Goal: Information Seeking & Learning: Learn about a topic

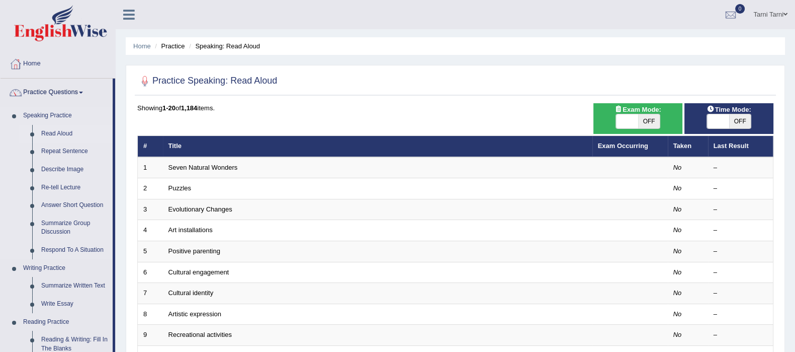
click at [63, 135] on link "Read Aloud" at bounding box center [75, 134] width 76 height 18
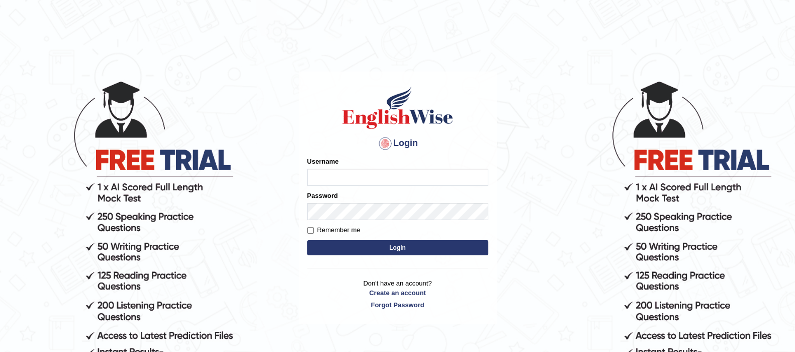
click at [446, 171] on input "Username" at bounding box center [397, 177] width 181 height 17
type input "tarni_parramatta"
click at [449, 242] on button "Login" at bounding box center [397, 247] width 181 height 15
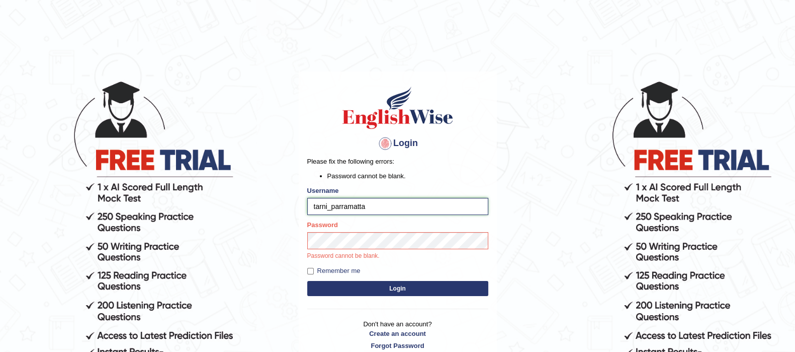
click at [470, 209] on input "tarni_parramatta" at bounding box center [397, 206] width 181 height 17
click at [449, 255] on p "Password cannot be blank." at bounding box center [397, 256] width 181 height 9
click at [307, 281] on button "Login" at bounding box center [397, 288] width 181 height 15
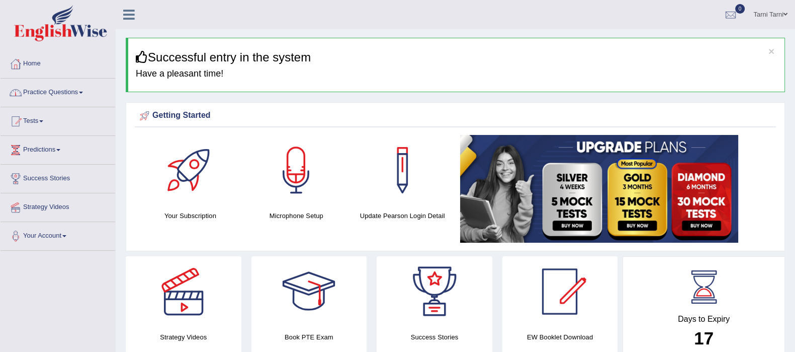
click at [72, 95] on link "Practice Questions" at bounding box center [58, 90] width 115 height 25
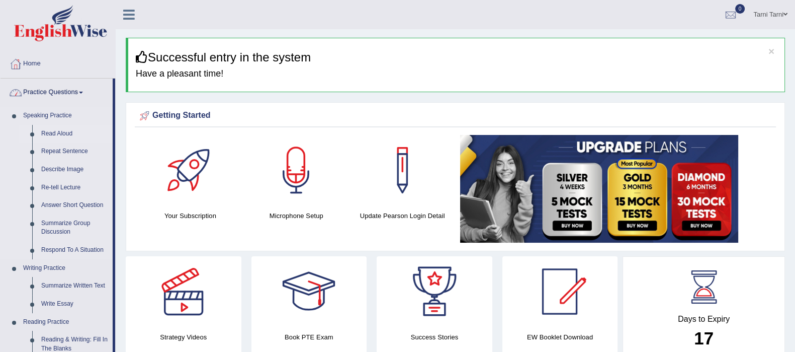
click at [58, 134] on link "Read Aloud" at bounding box center [75, 134] width 76 height 18
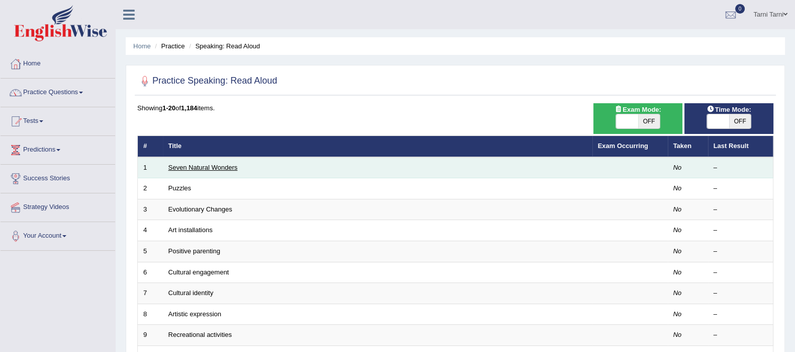
click at [181, 164] on link "Seven Natural Wonders" at bounding box center [203, 168] width 69 height 8
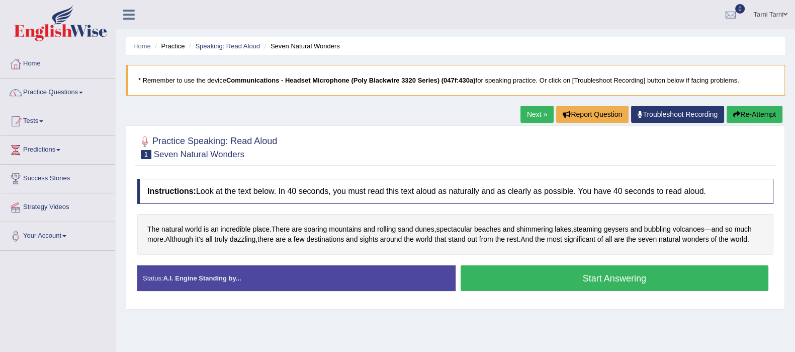
click at [510, 272] on button "Start Answering" at bounding box center [615, 278] width 308 height 26
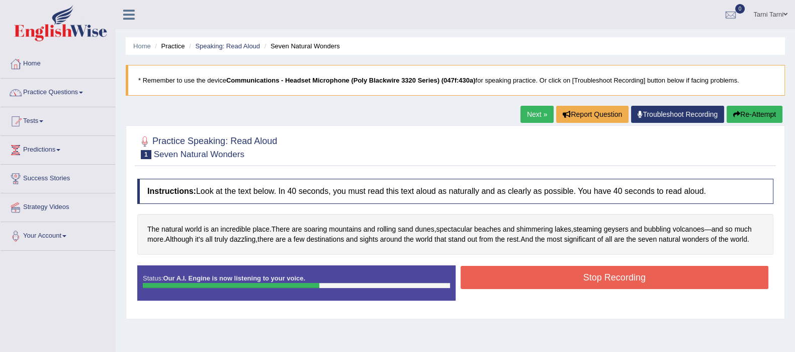
click at [510, 272] on button "Stop Recording" at bounding box center [615, 277] width 308 height 23
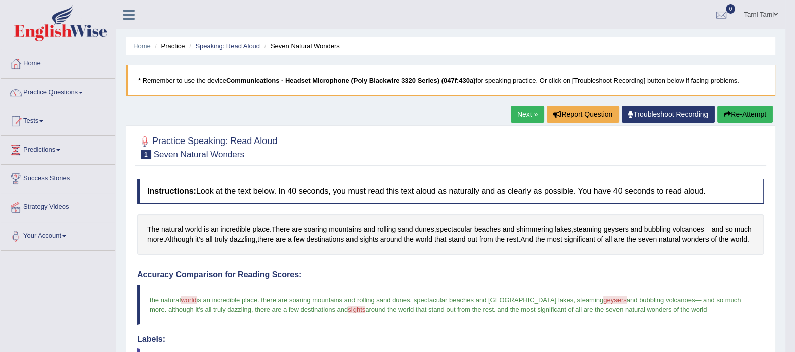
click at [530, 111] on link "Next »" at bounding box center [527, 114] width 33 height 17
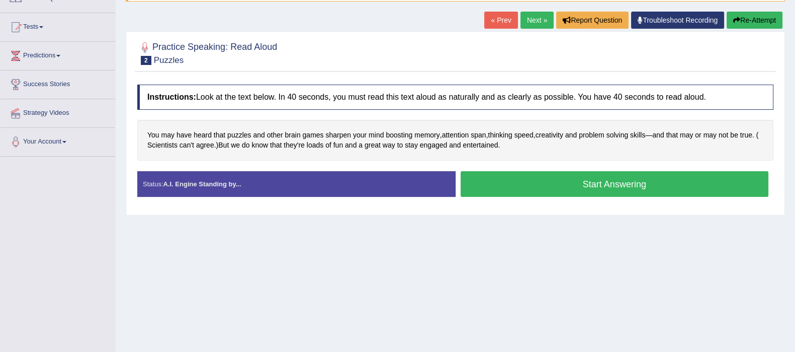
click at [530, 187] on button "Start Answering" at bounding box center [615, 184] width 308 height 26
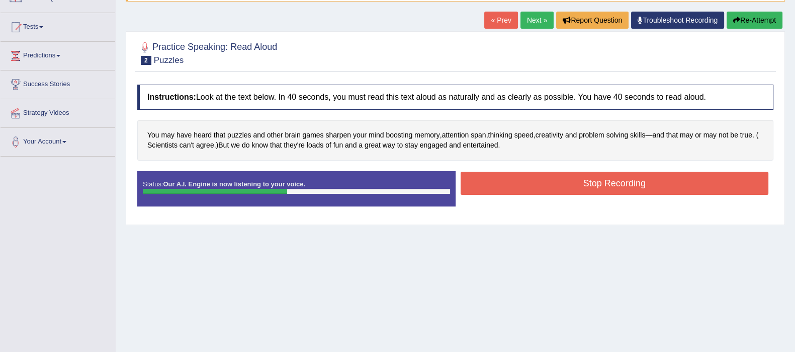
click at [530, 187] on button "Stop Recording" at bounding box center [615, 183] width 308 height 23
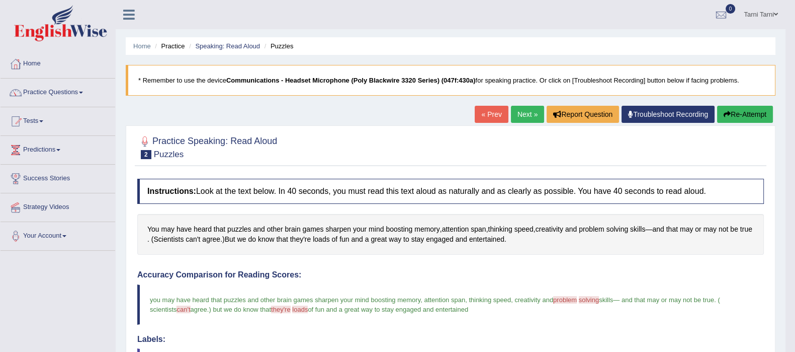
click at [524, 118] on link "Next »" at bounding box center [527, 114] width 33 height 17
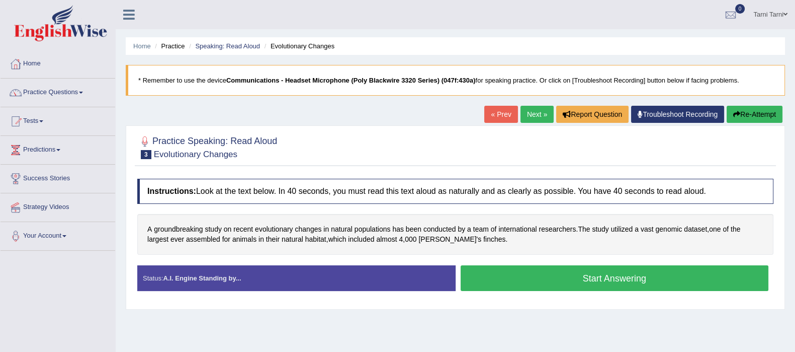
click at [518, 274] on button "Start Answering" at bounding box center [615, 278] width 308 height 26
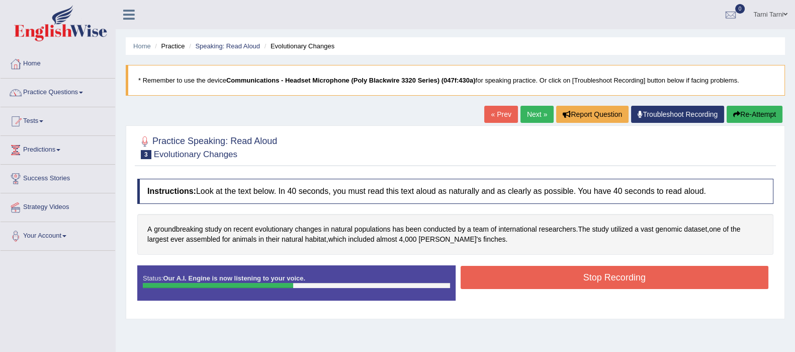
click at [536, 269] on button "Stop Recording" at bounding box center [615, 277] width 308 height 23
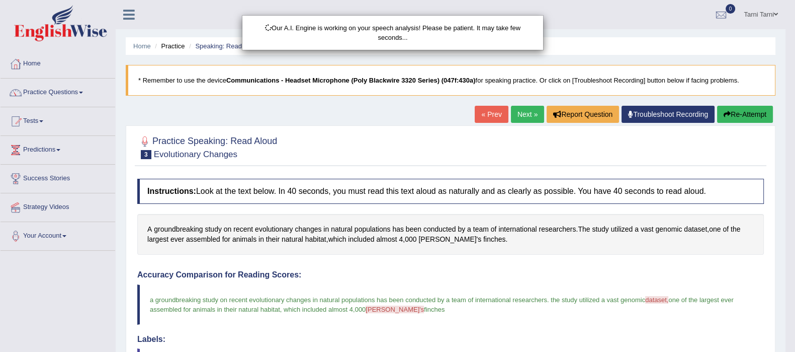
drag, startPoint x: 505, startPoint y: 303, endPoint x: 504, endPoint y: 293, distance: 10.1
click at [504, 293] on div "Our A.I. Engine is working on your speech analysis! Please be patient. It may t…" at bounding box center [397, 176] width 795 height 352
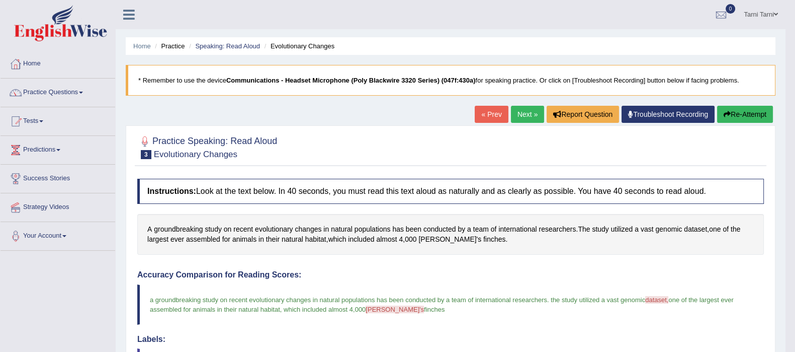
click at [516, 113] on link "Next »" at bounding box center [527, 114] width 33 height 17
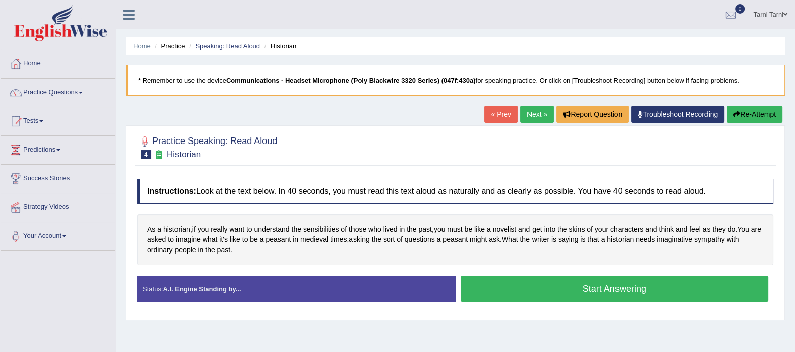
click at [543, 283] on button "Start Answering" at bounding box center [615, 289] width 308 height 26
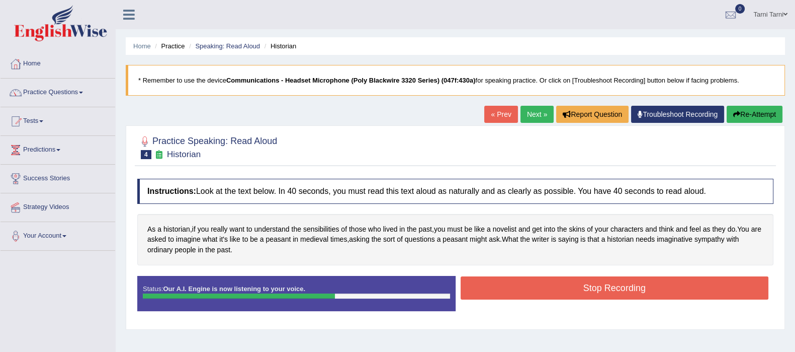
click at [543, 283] on button "Stop Recording" at bounding box center [615, 287] width 308 height 23
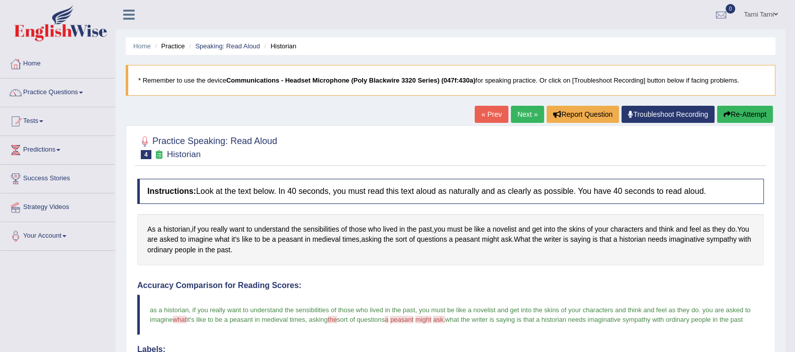
click at [511, 116] on link "Next »" at bounding box center [527, 114] width 33 height 17
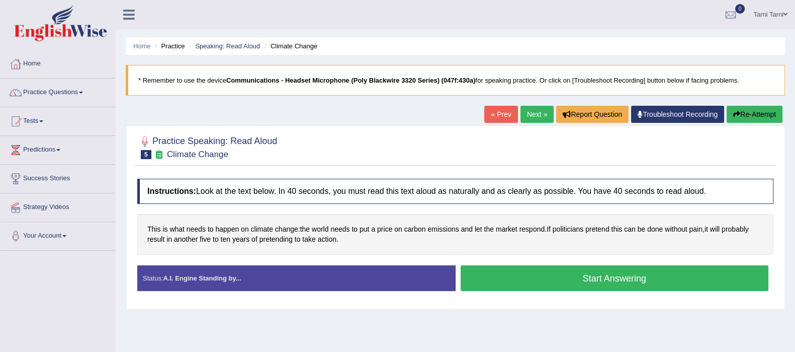
click at [513, 280] on button "Start Answering" at bounding box center [615, 278] width 308 height 26
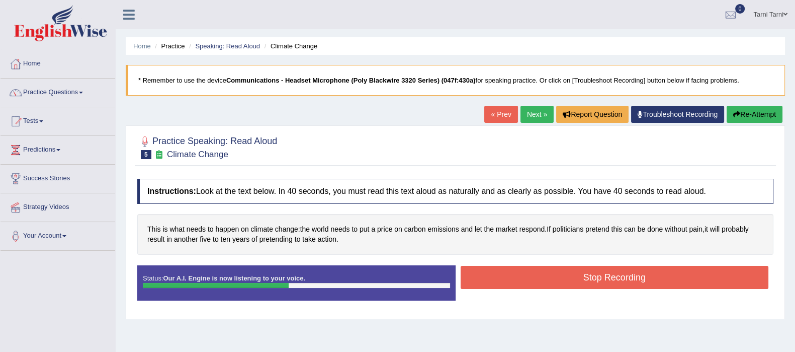
click at [513, 280] on button "Stop Recording" at bounding box center [615, 277] width 308 height 23
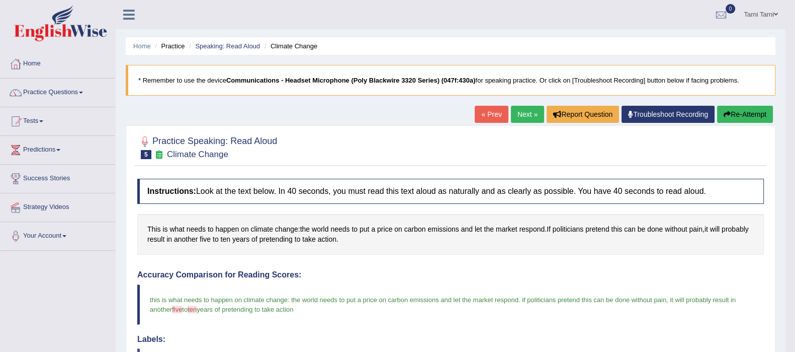
click at [537, 111] on link "Next »" at bounding box center [527, 114] width 33 height 17
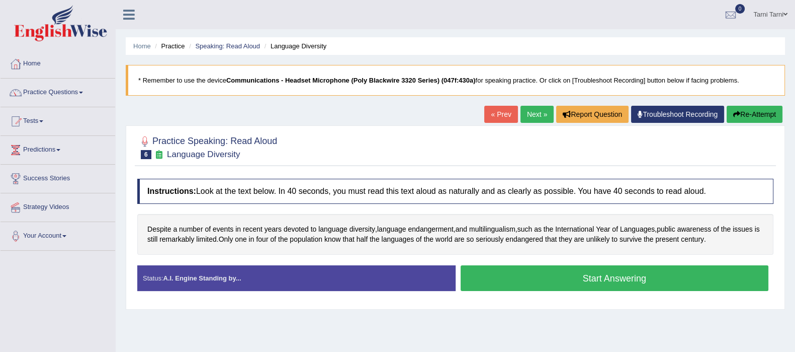
click at [569, 283] on button "Start Answering" at bounding box center [615, 278] width 308 height 26
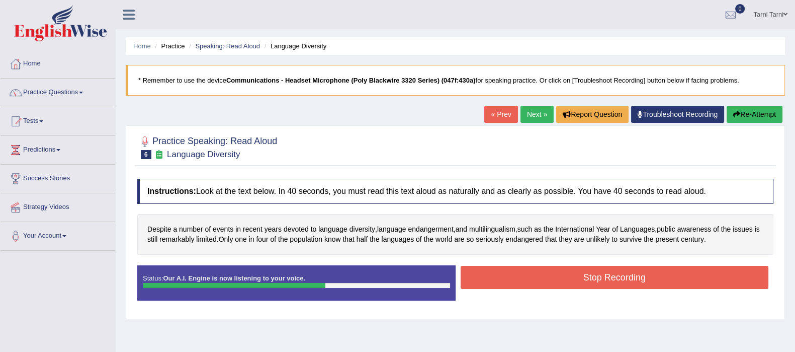
click at [569, 283] on button "Stop Recording" at bounding box center [615, 277] width 308 height 23
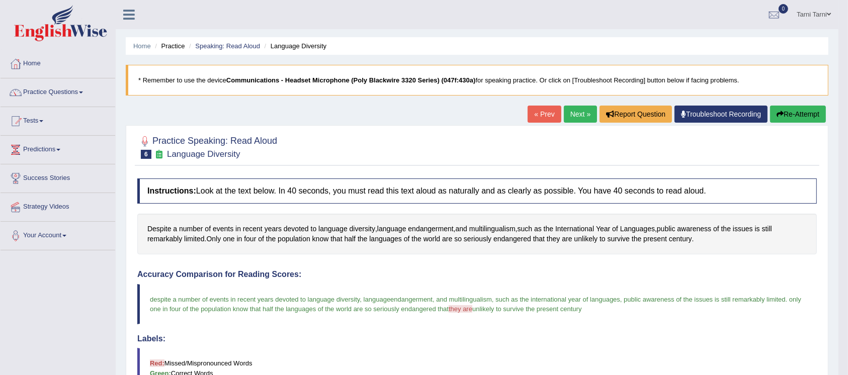
click at [565, 114] on link "Next »" at bounding box center [580, 114] width 33 height 17
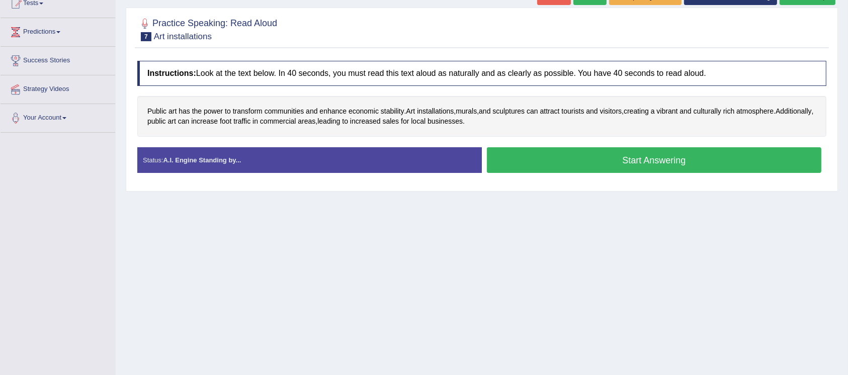
scroll to position [78, 0]
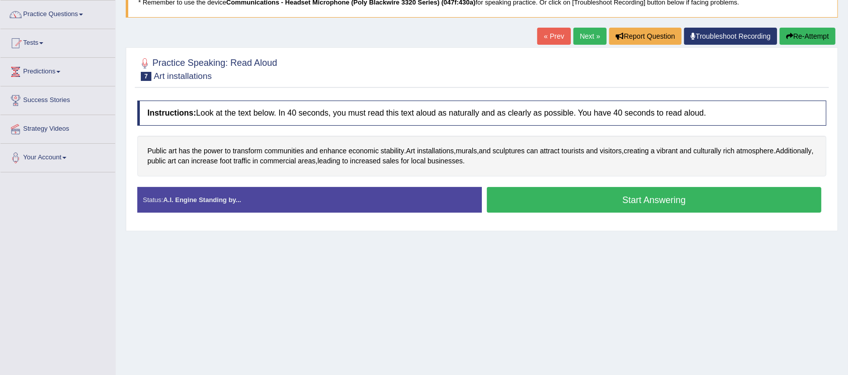
click at [624, 204] on button "Start Answering" at bounding box center [654, 200] width 335 height 26
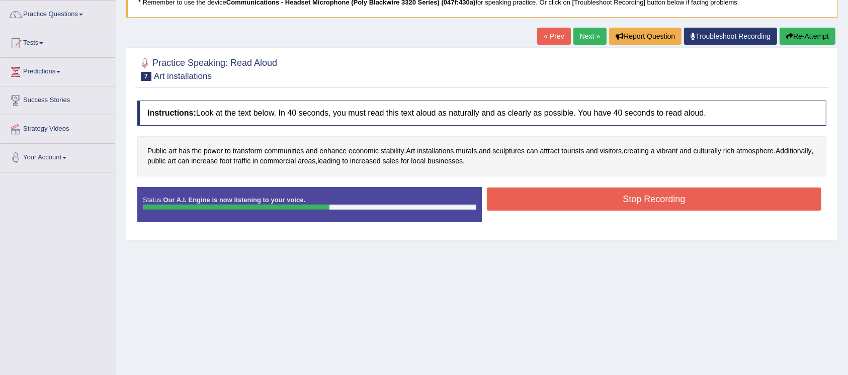
click at [614, 199] on button "Stop Recording" at bounding box center [654, 199] width 335 height 23
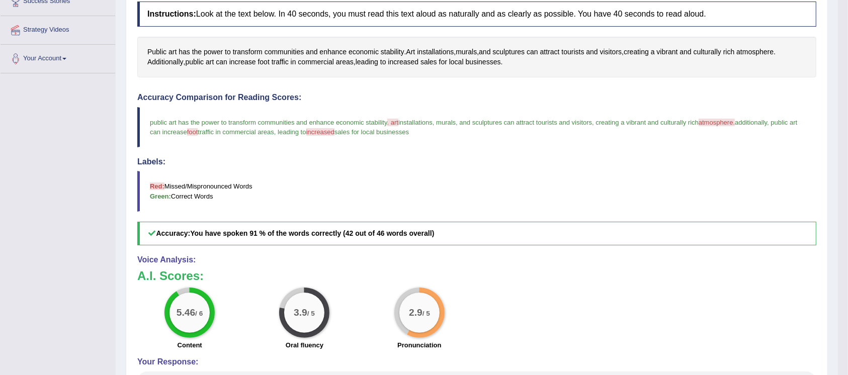
scroll to position [0, 0]
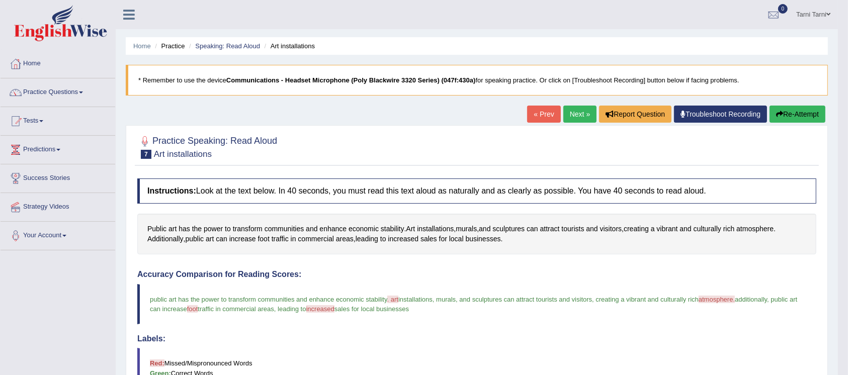
click at [580, 119] on link "Next »" at bounding box center [580, 114] width 33 height 17
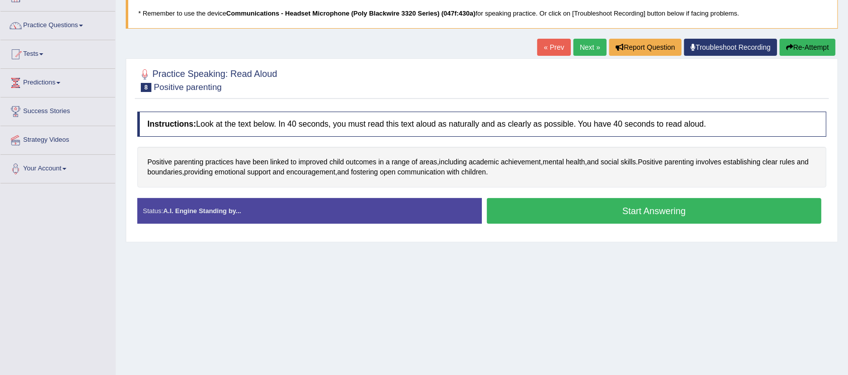
click at [515, 216] on button "Start Answering" at bounding box center [654, 211] width 335 height 26
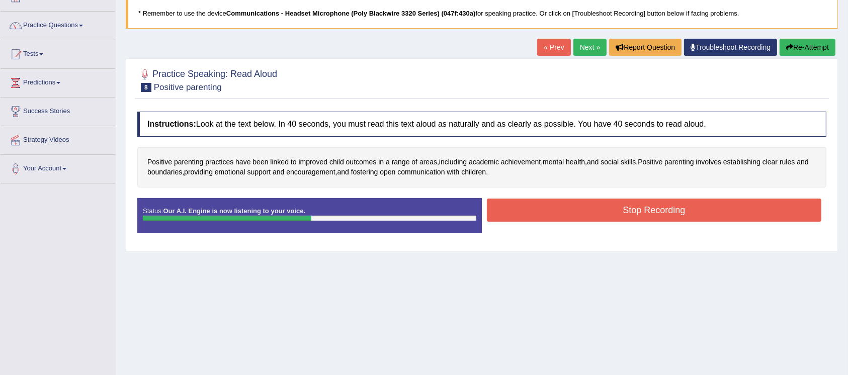
click at [521, 201] on button "Stop Recording" at bounding box center [654, 210] width 335 height 23
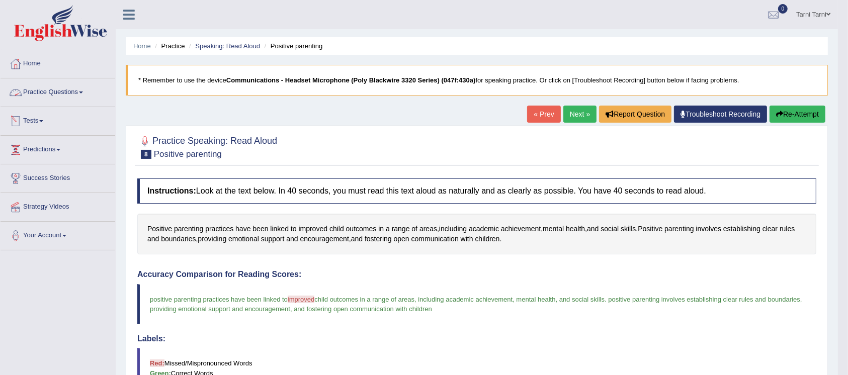
click at [41, 99] on link "Practice Questions" at bounding box center [58, 90] width 115 height 25
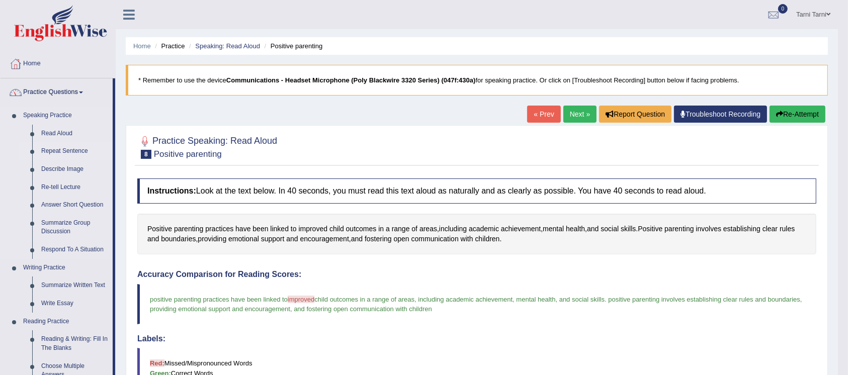
click at [48, 153] on link "Repeat Sentence" at bounding box center [75, 151] width 76 height 18
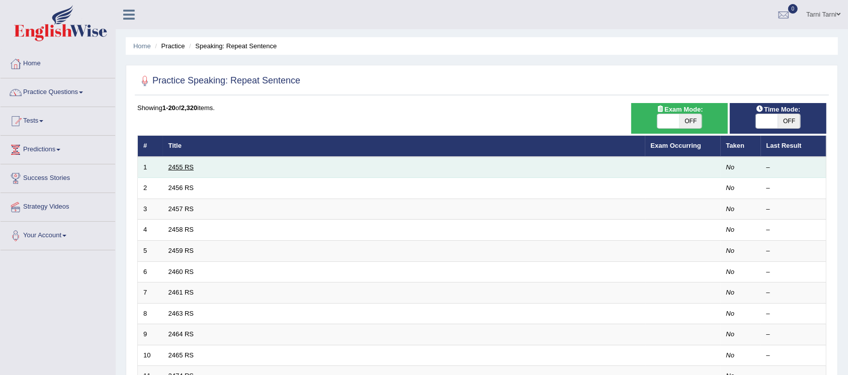
click at [185, 166] on link "2455 RS" at bounding box center [182, 168] width 26 height 8
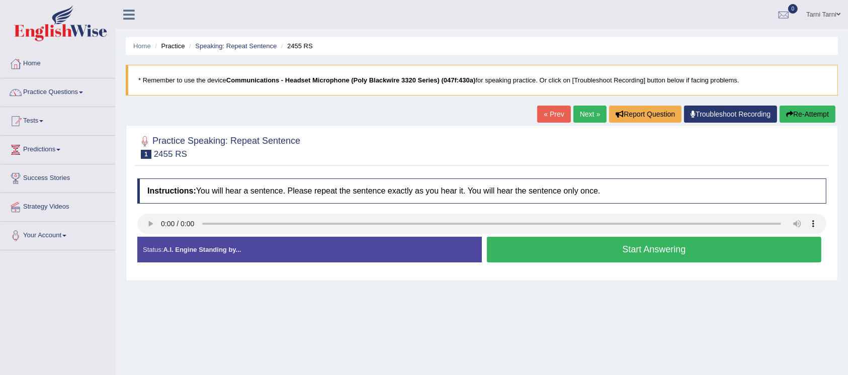
click at [607, 257] on button "Start Answering" at bounding box center [654, 250] width 335 height 26
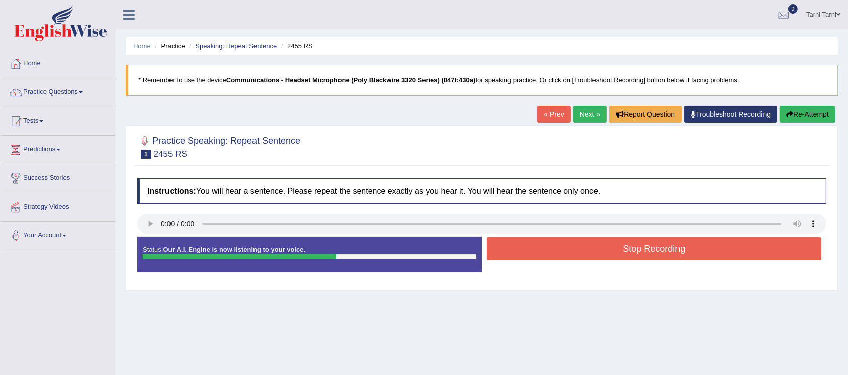
click at [621, 243] on button "Stop Recording" at bounding box center [654, 248] width 335 height 23
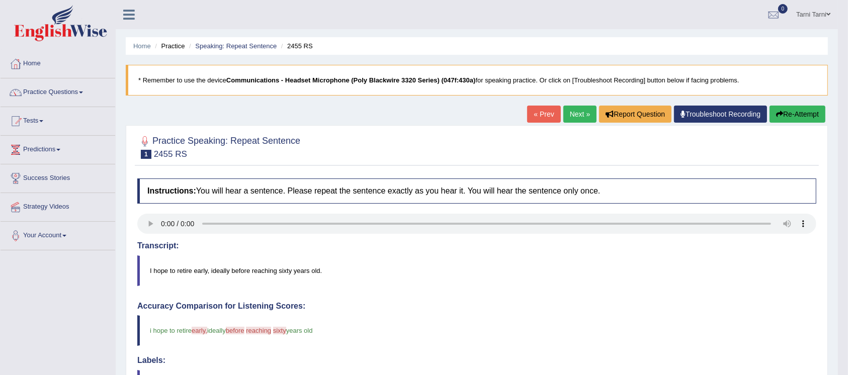
click at [576, 110] on link "Next »" at bounding box center [580, 114] width 33 height 17
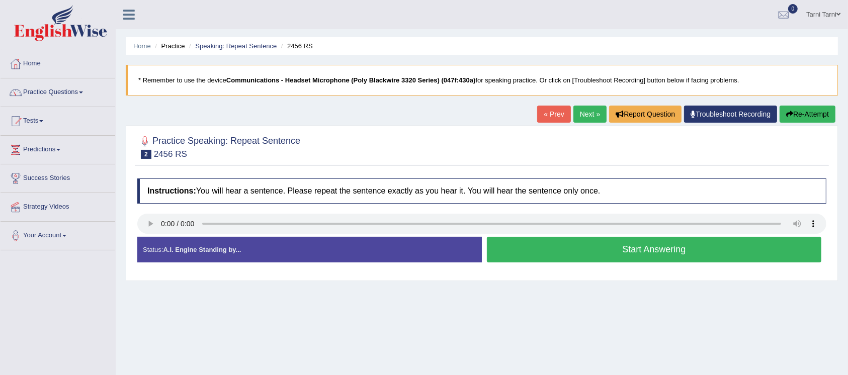
click at [535, 256] on button "Start Answering" at bounding box center [654, 250] width 335 height 26
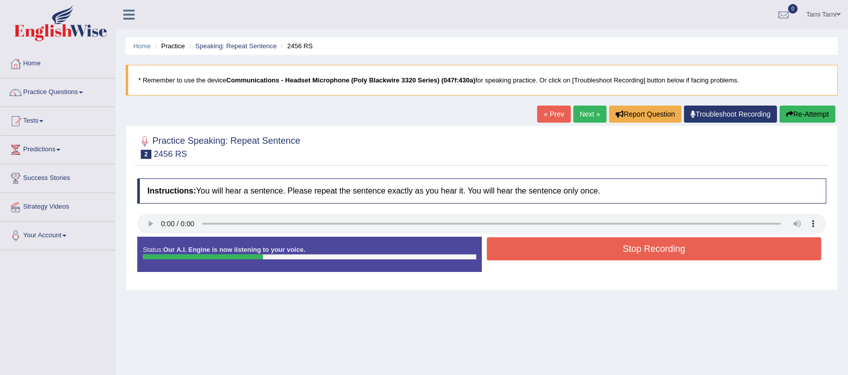
click at [535, 256] on button "Stop Recording" at bounding box center [654, 248] width 335 height 23
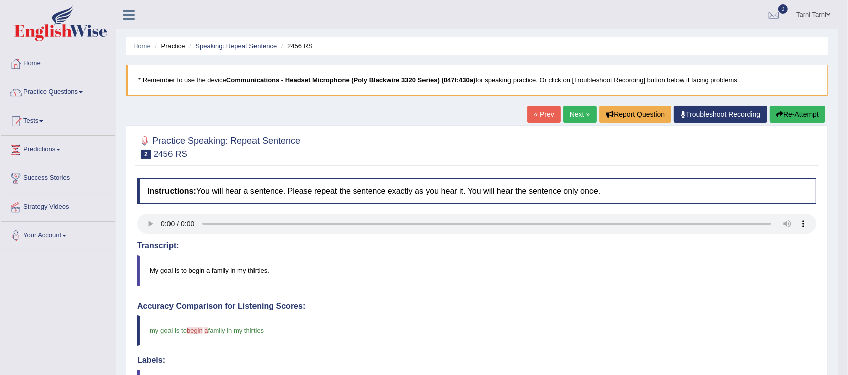
click at [579, 115] on link "Next »" at bounding box center [580, 114] width 33 height 17
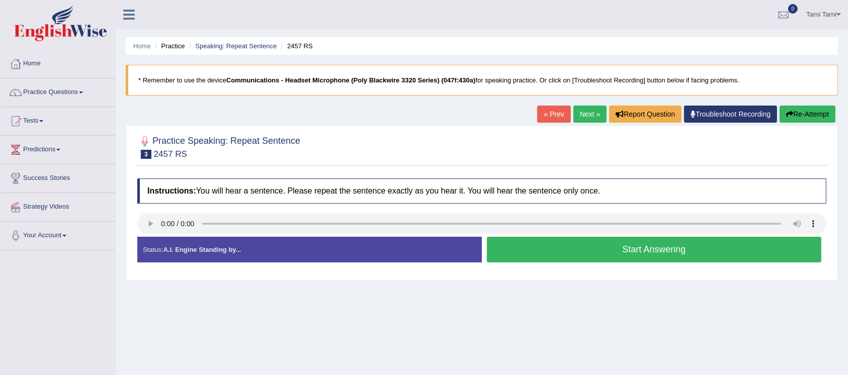
click at [647, 237] on button "Start Answering" at bounding box center [654, 250] width 335 height 26
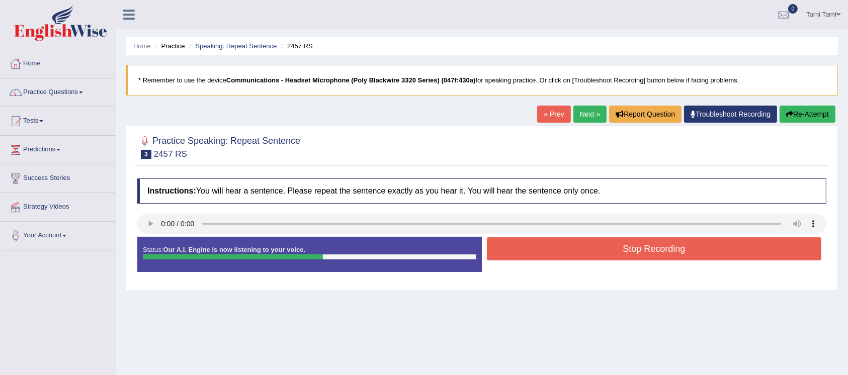
click at [640, 258] on button "Stop Recording" at bounding box center [654, 248] width 335 height 23
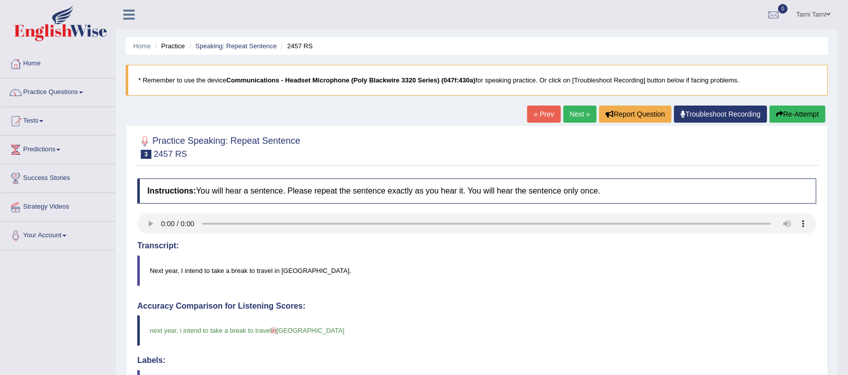
click at [576, 120] on link "Next »" at bounding box center [580, 114] width 33 height 17
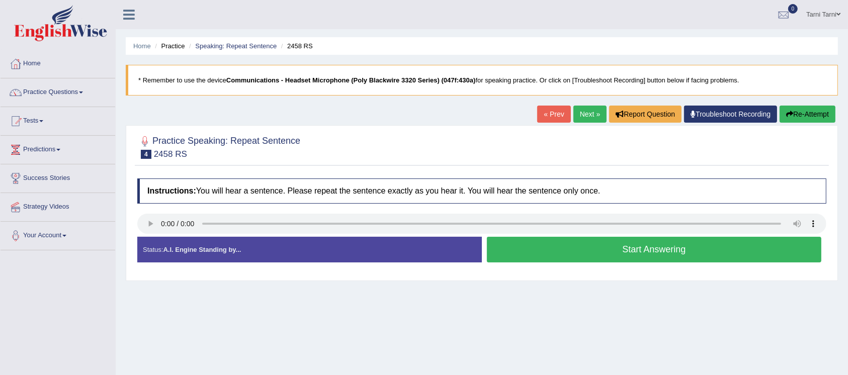
click at [640, 240] on button "Start Answering" at bounding box center [654, 250] width 335 height 26
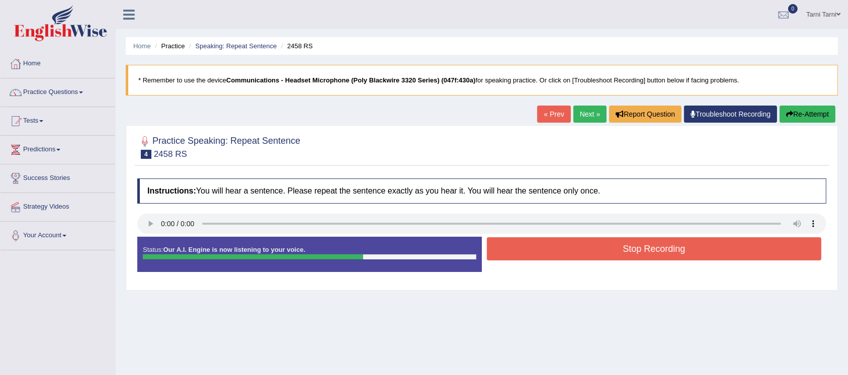
click at [640, 240] on button "Stop Recording" at bounding box center [654, 248] width 335 height 23
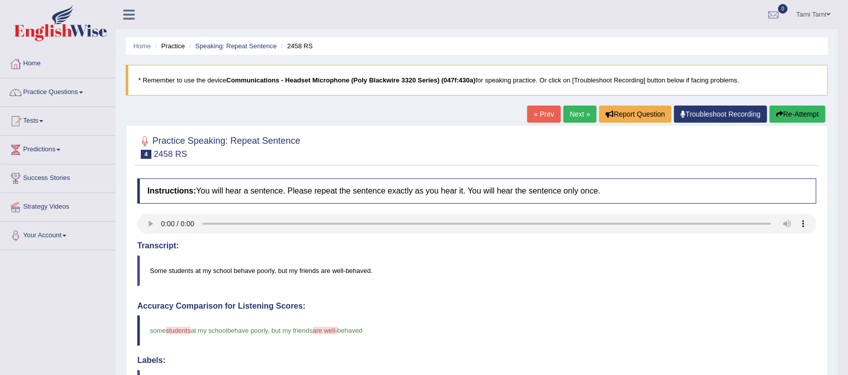
click at [578, 112] on link "Next »" at bounding box center [580, 114] width 33 height 17
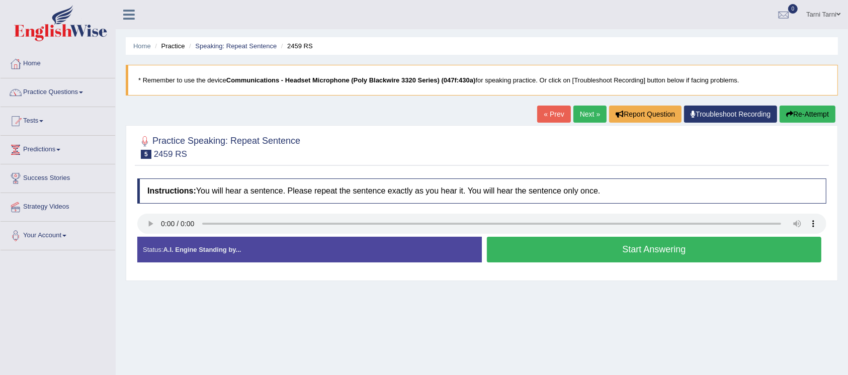
click at [546, 255] on button "Start Answering" at bounding box center [654, 250] width 335 height 26
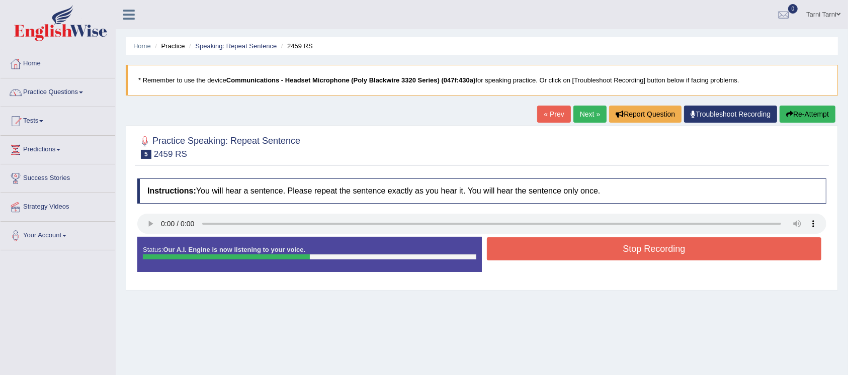
click at [554, 254] on button "Stop Recording" at bounding box center [654, 248] width 335 height 23
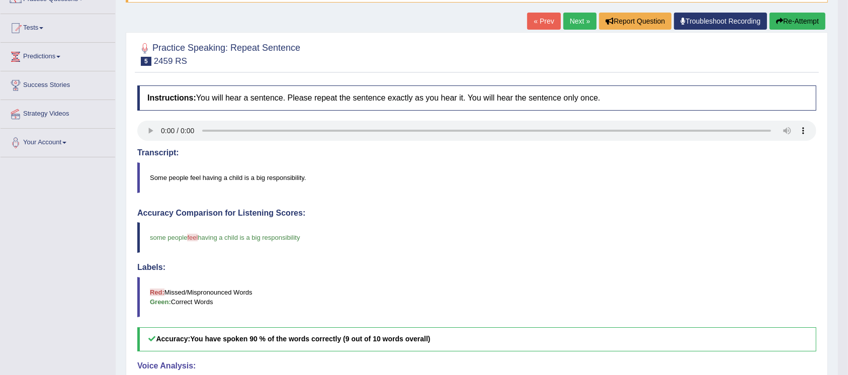
scroll to position [78, 0]
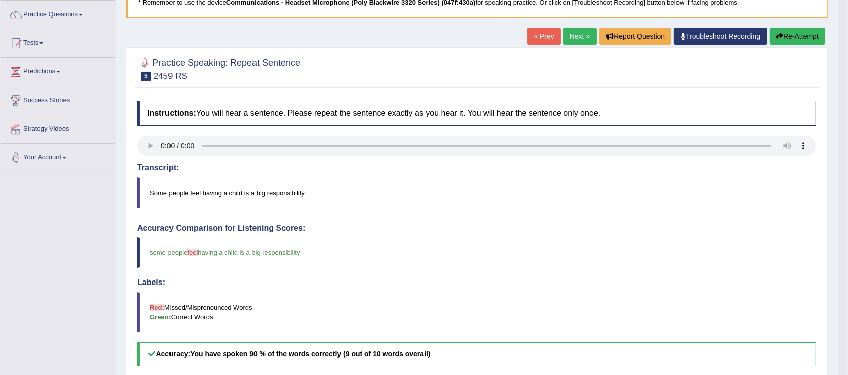
click at [583, 37] on link "Next »" at bounding box center [580, 36] width 33 height 17
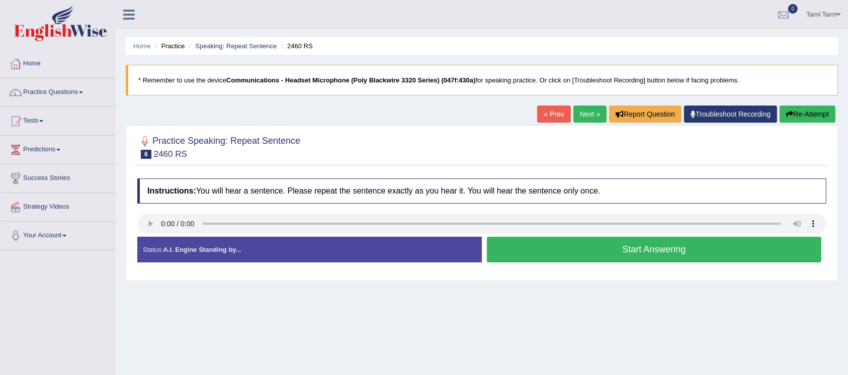
click at [540, 248] on button "Start Answering" at bounding box center [654, 250] width 335 height 26
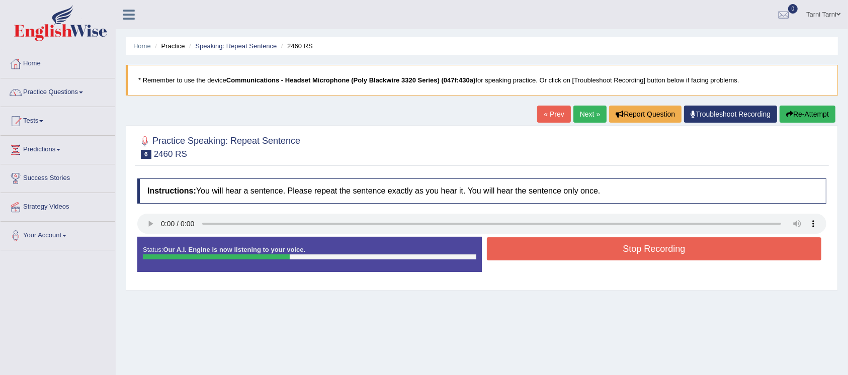
click at [550, 251] on button "Stop Recording" at bounding box center [654, 248] width 335 height 23
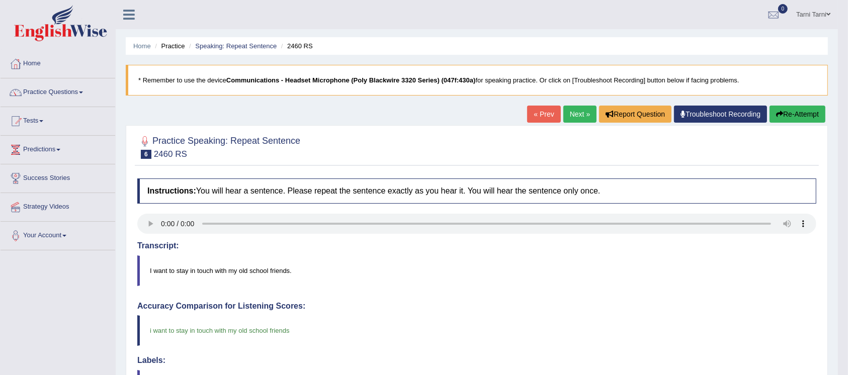
click at [572, 115] on link "Next »" at bounding box center [580, 114] width 33 height 17
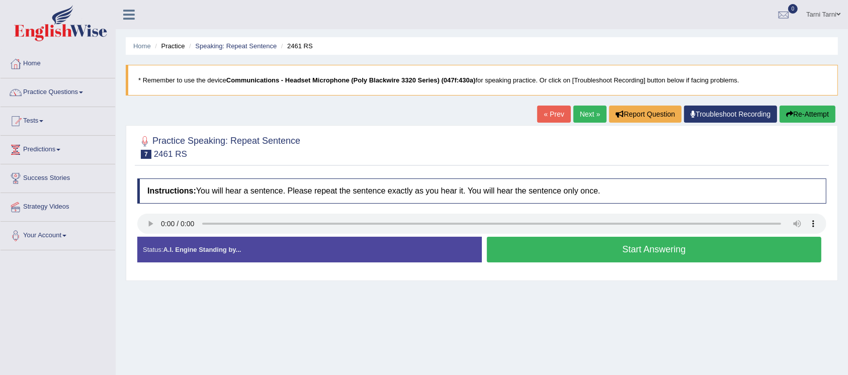
click at [569, 251] on button "Start Answering" at bounding box center [654, 250] width 335 height 26
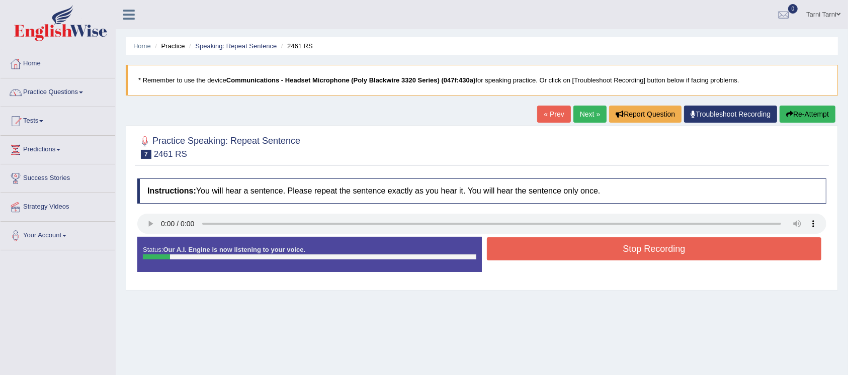
click at [569, 251] on button "Stop Recording" at bounding box center [654, 248] width 335 height 23
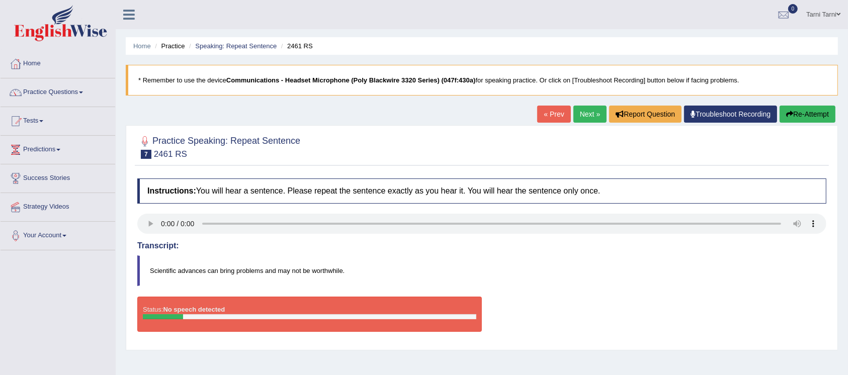
click at [792, 111] on button "Re-Attempt" at bounding box center [808, 114] width 56 height 17
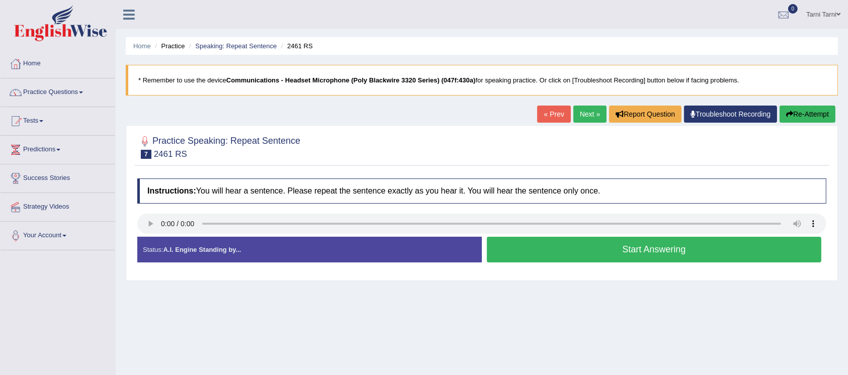
click at [665, 255] on button "Start Answering" at bounding box center [654, 250] width 335 height 26
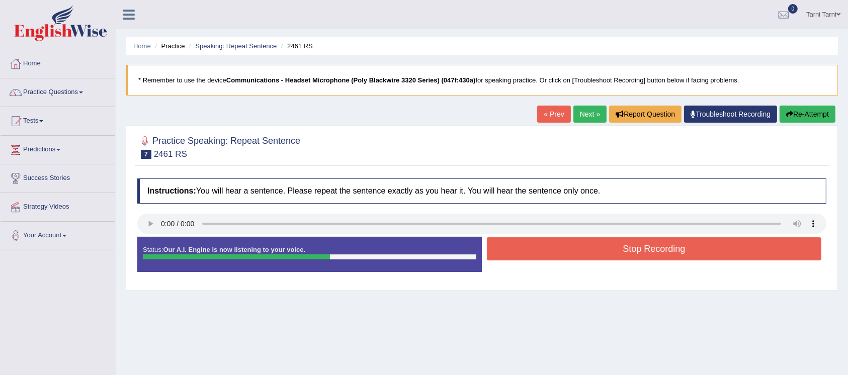
click at [665, 255] on button "Stop Recording" at bounding box center [654, 248] width 335 height 23
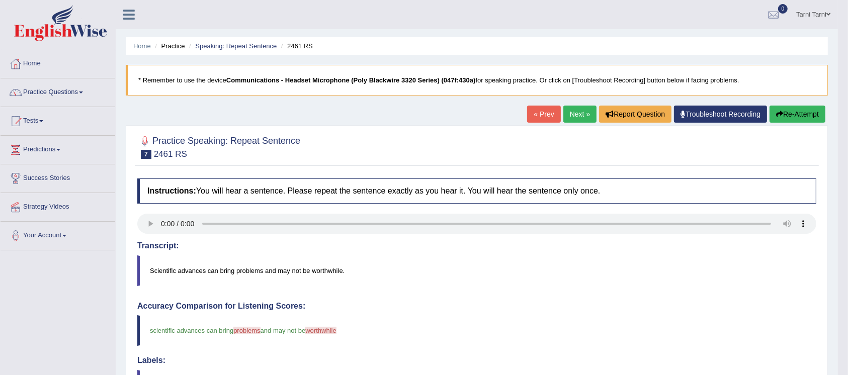
click at [576, 115] on link "Next »" at bounding box center [580, 114] width 33 height 17
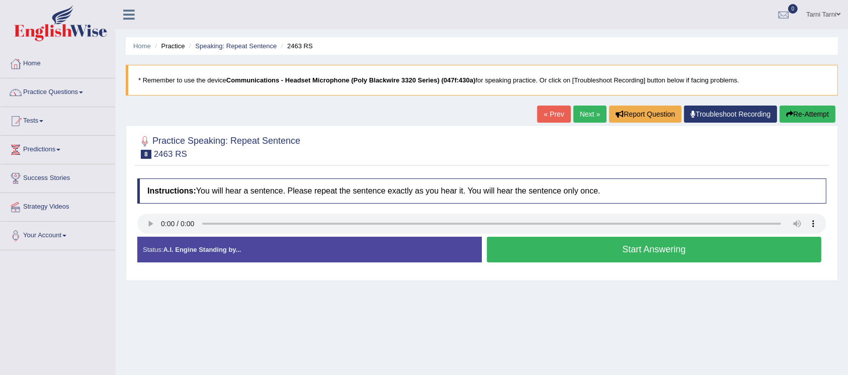
click at [423, 316] on div "Home Practice Speaking: Repeat Sentence 2463 RS * Remember to use the device Co…" at bounding box center [482, 251] width 733 height 503
click at [518, 245] on button "Start Answering" at bounding box center [654, 250] width 335 height 26
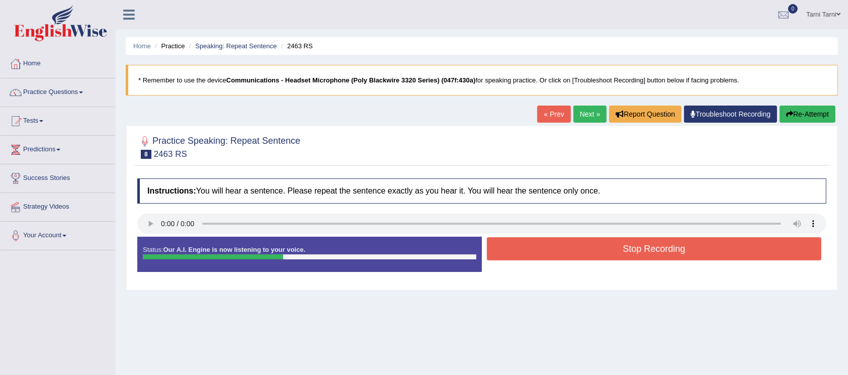
click at [518, 245] on button "Stop Recording" at bounding box center [654, 248] width 335 height 23
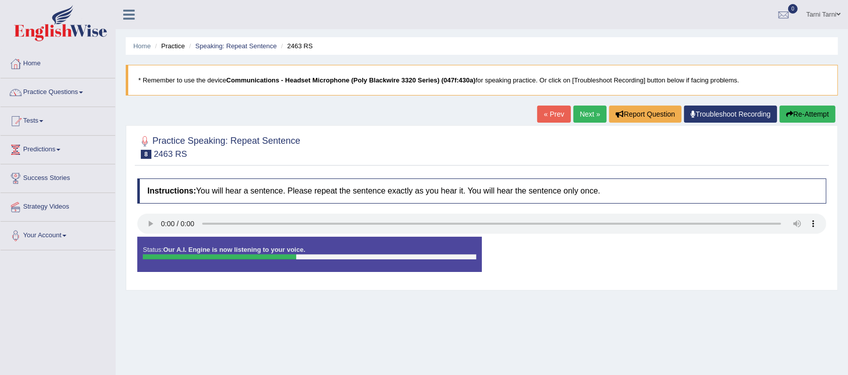
click at [518, 245] on div "Status: Our A.I. Engine is now listening to your voice. Start Answering Stop Re…" at bounding box center [481, 259] width 689 height 45
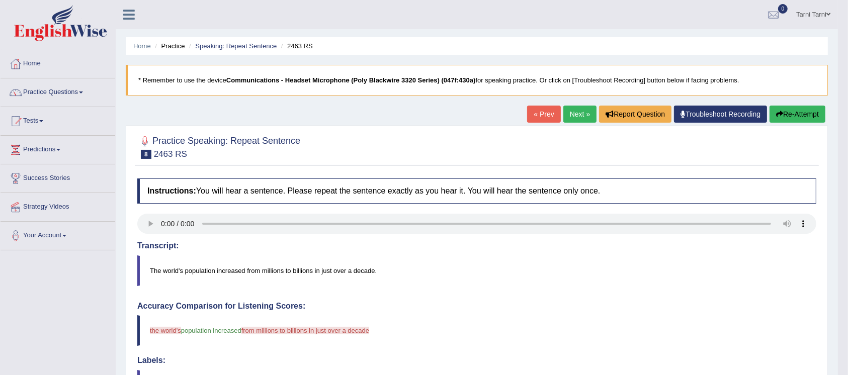
click at [571, 119] on link "Next »" at bounding box center [580, 114] width 33 height 17
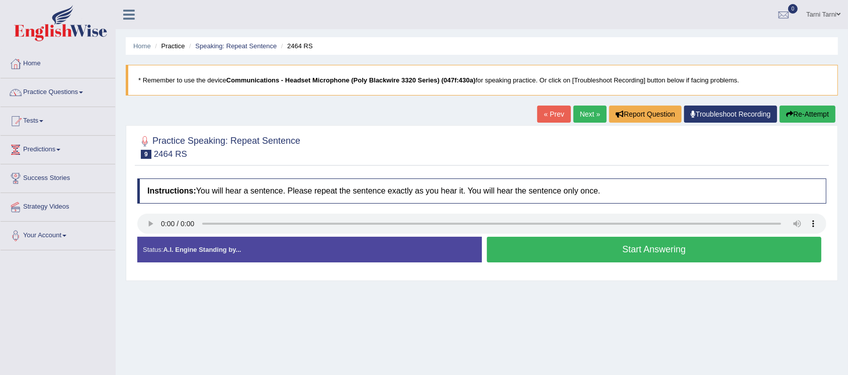
click at [547, 260] on button "Start Answering" at bounding box center [654, 250] width 335 height 26
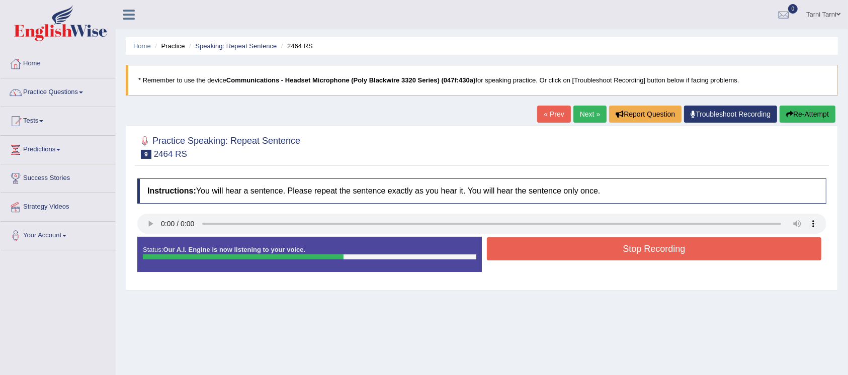
click at [547, 260] on button "Stop Recording" at bounding box center [654, 248] width 335 height 23
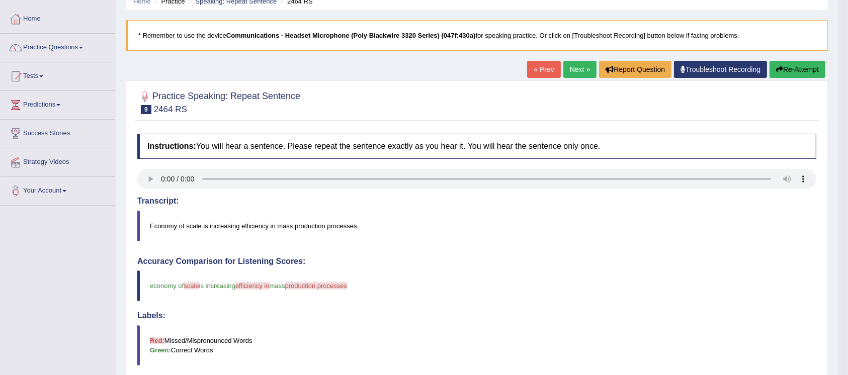
scroll to position [15, 0]
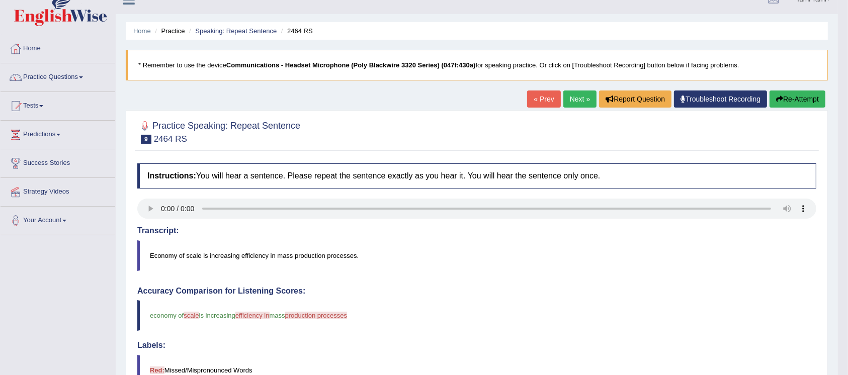
click at [564, 101] on link "Next »" at bounding box center [580, 99] width 33 height 17
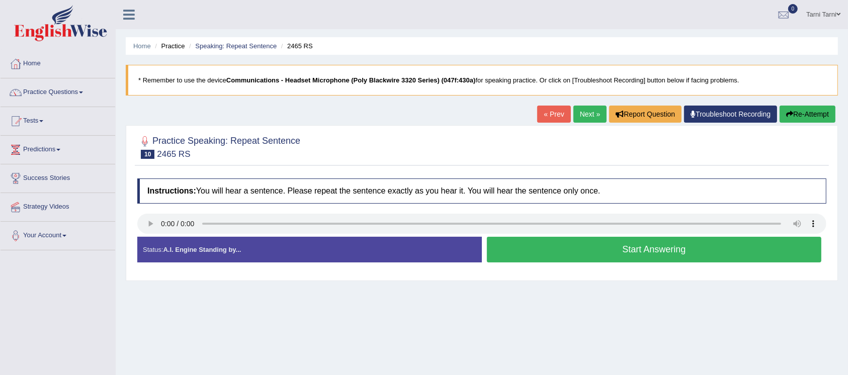
click at [701, 243] on button "Start Answering" at bounding box center [654, 250] width 335 height 26
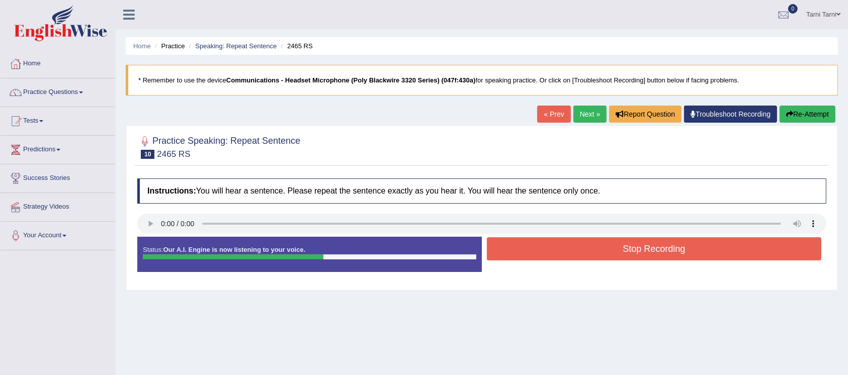
click at [701, 243] on button "Stop Recording" at bounding box center [654, 248] width 335 height 23
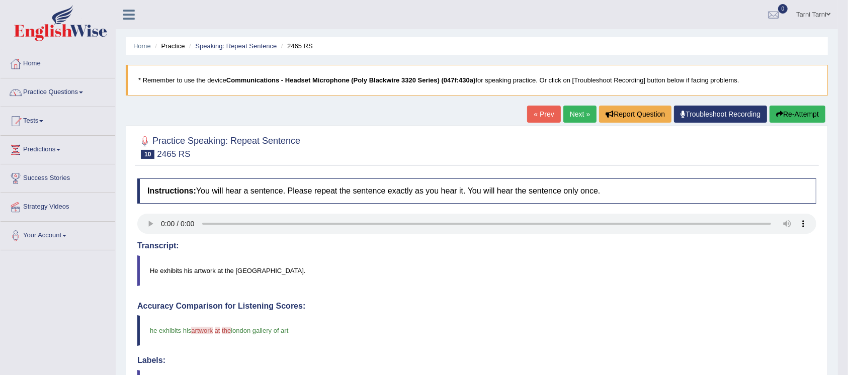
click at [568, 109] on link "Next »" at bounding box center [580, 114] width 33 height 17
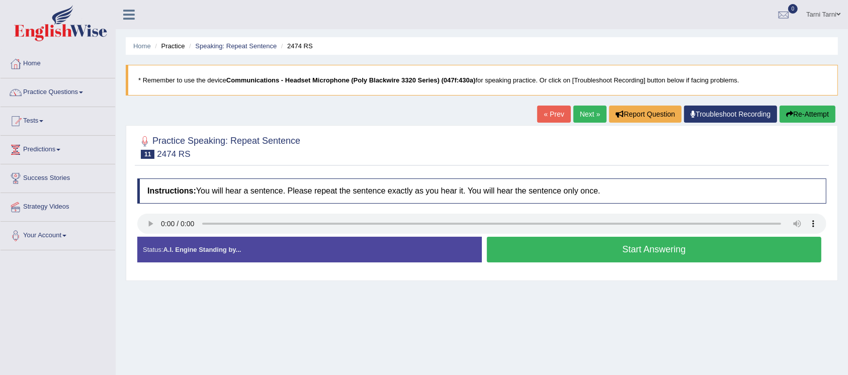
click at [557, 258] on button "Start Answering" at bounding box center [654, 250] width 335 height 26
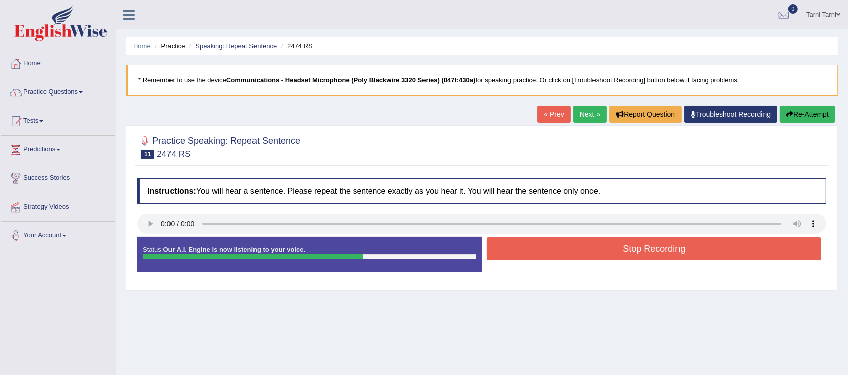
click at [557, 258] on button "Stop Recording" at bounding box center [654, 248] width 335 height 23
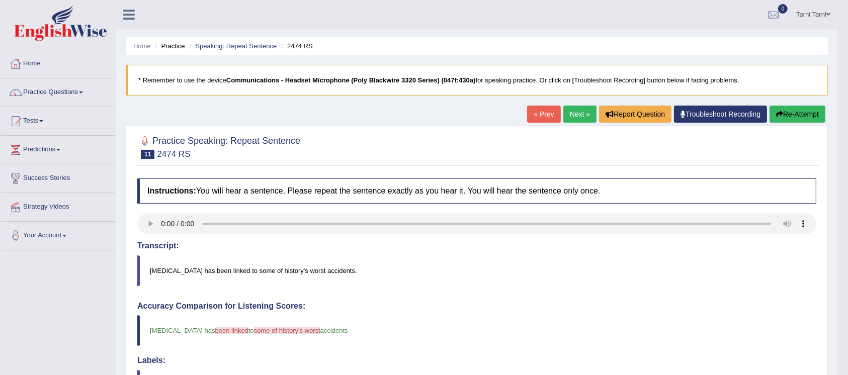
click at [579, 107] on link "Next »" at bounding box center [580, 114] width 33 height 17
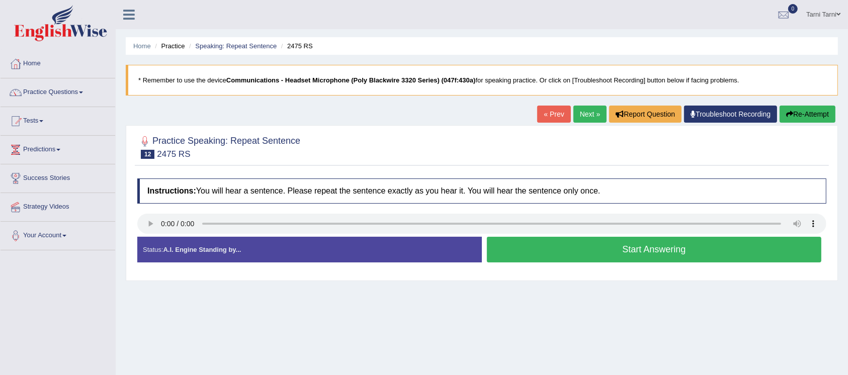
click at [543, 252] on button "Start Answering" at bounding box center [654, 250] width 335 height 26
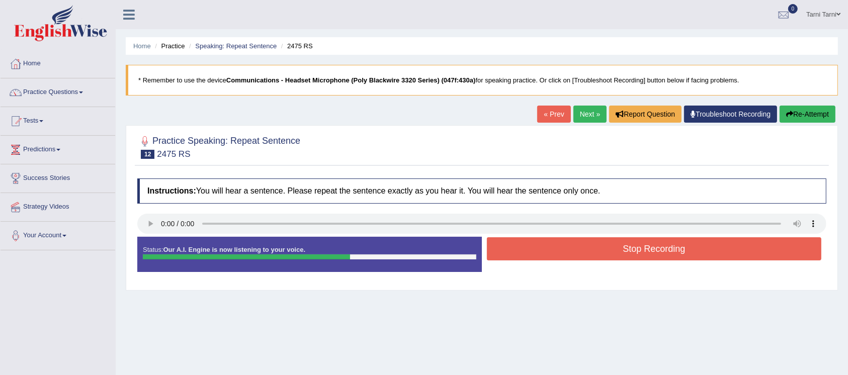
click at [543, 252] on button "Stop Recording" at bounding box center [654, 248] width 335 height 23
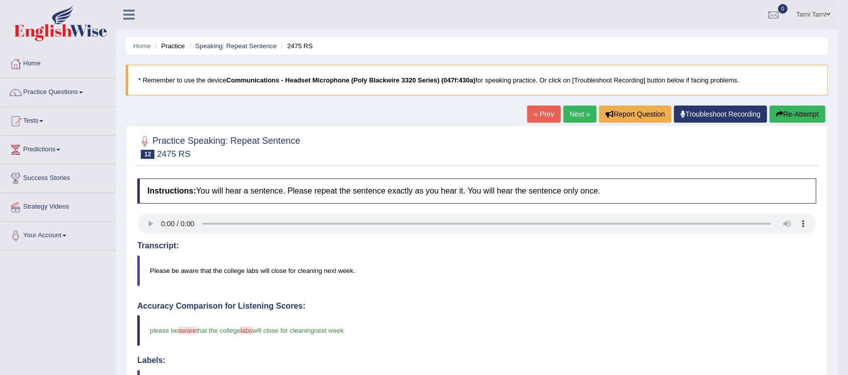
click at [576, 107] on link "Next »" at bounding box center [580, 114] width 33 height 17
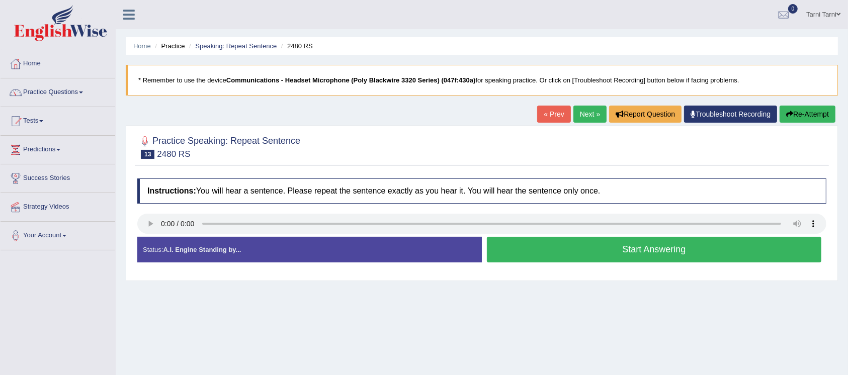
click at [575, 252] on button "Start Answering" at bounding box center [654, 250] width 335 height 26
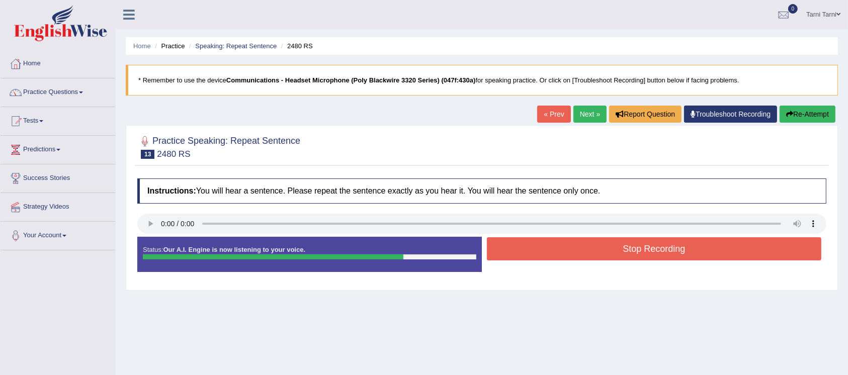
click at [575, 252] on button "Stop Recording" at bounding box center [654, 248] width 335 height 23
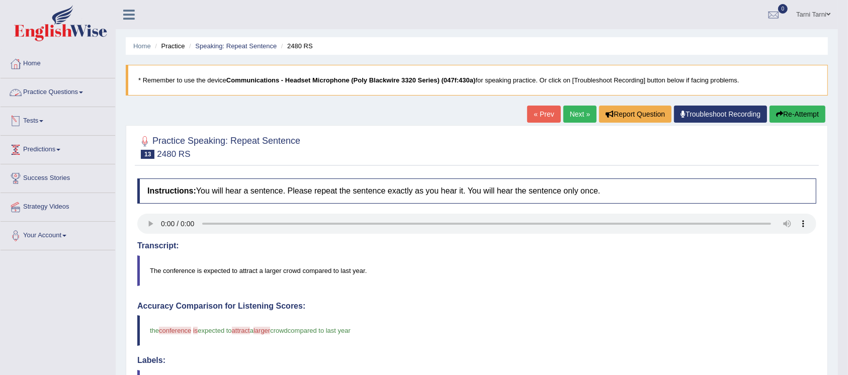
click at [32, 91] on link "Practice Questions" at bounding box center [58, 90] width 115 height 25
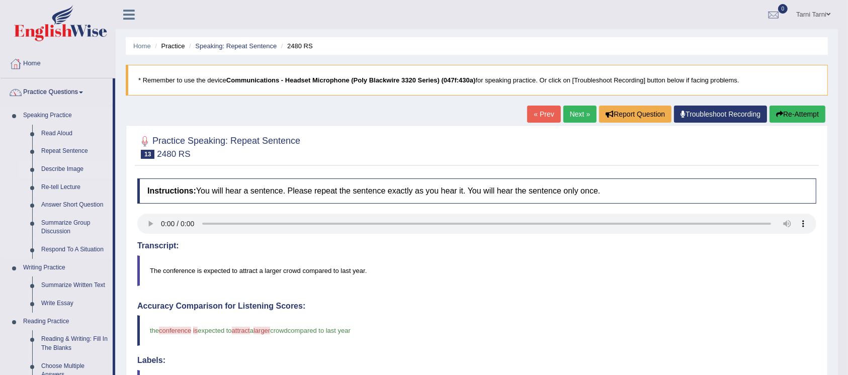
click at [67, 168] on link "Describe Image" at bounding box center [75, 169] width 76 height 18
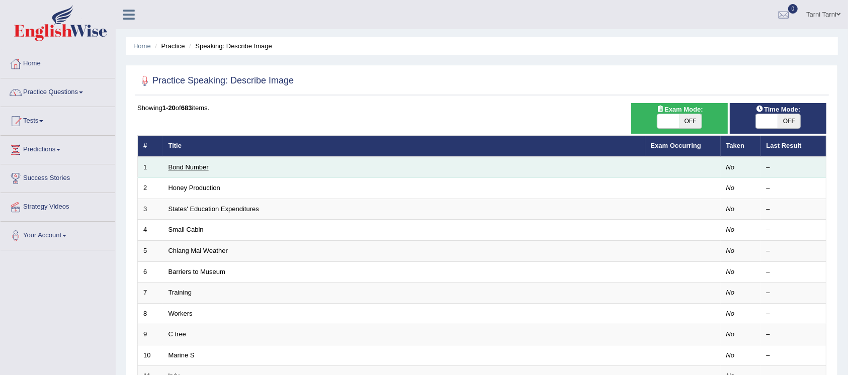
click at [202, 167] on link "Bond Number" at bounding box center [189, 168] width 40 height 8
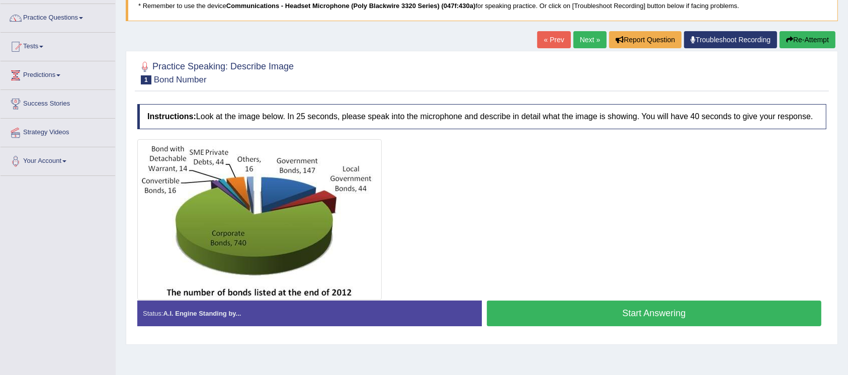
scroll to position [63, 0]
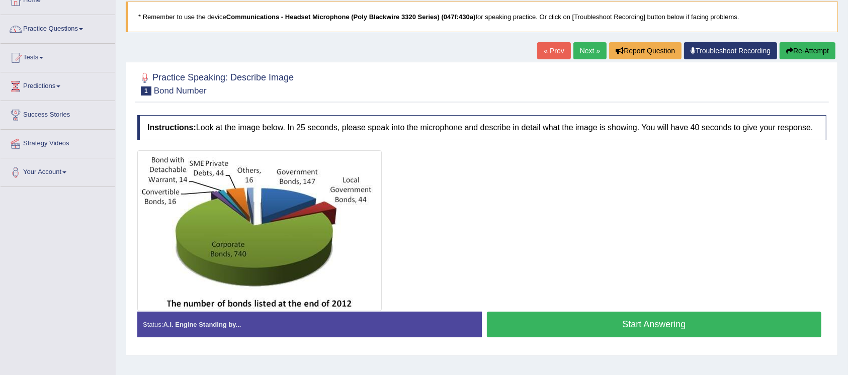
click at [578, 336] on button "Start Answering" at bounding box center [654, 325] width 335 height 26
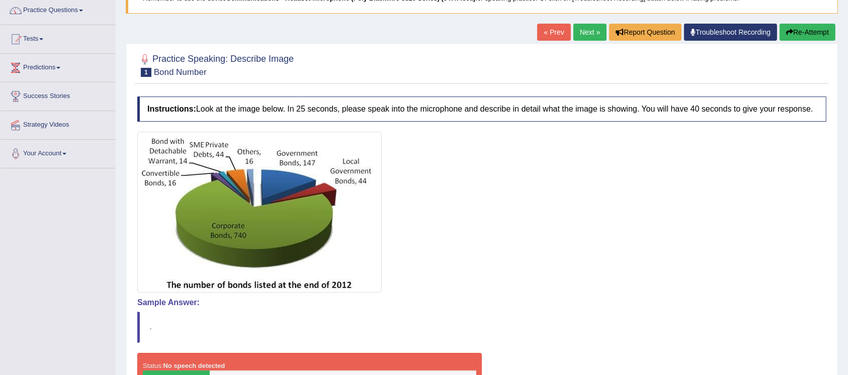
scroll to position [0, 0]
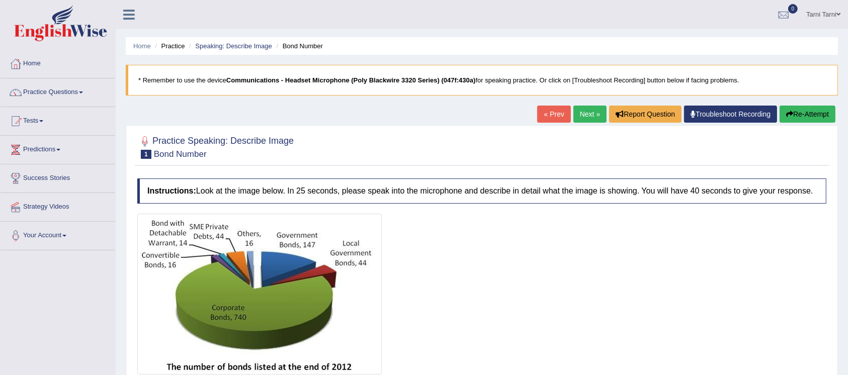
click at [797, 119] on button "Re-Attempt" at bounding box center [808, 114] width 56 height 17
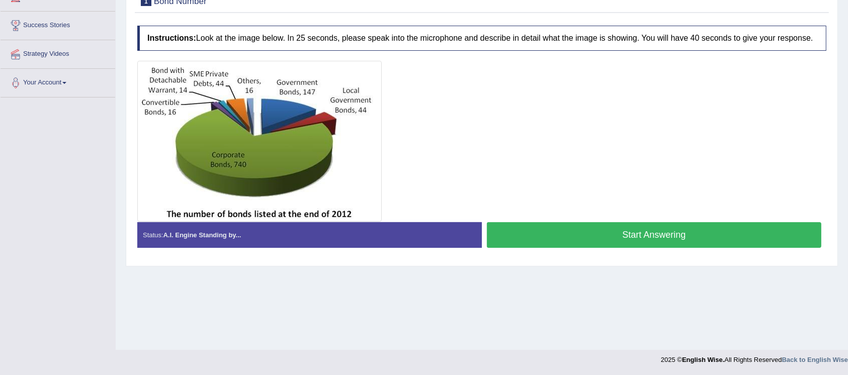
scroll to position [153, 0]
click at [636, 239] on button "Start Answering" at bounding box center [654, 235] width 335 height 26
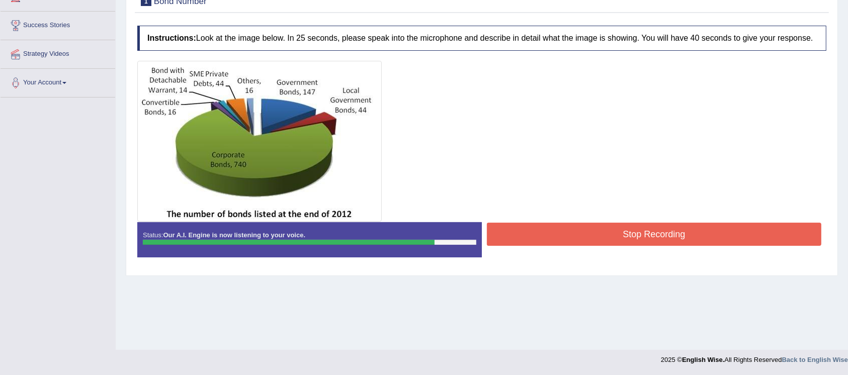
click at [636, 239] on button "Stop Recording" at bounding box center [654, 234] width 335 height 23
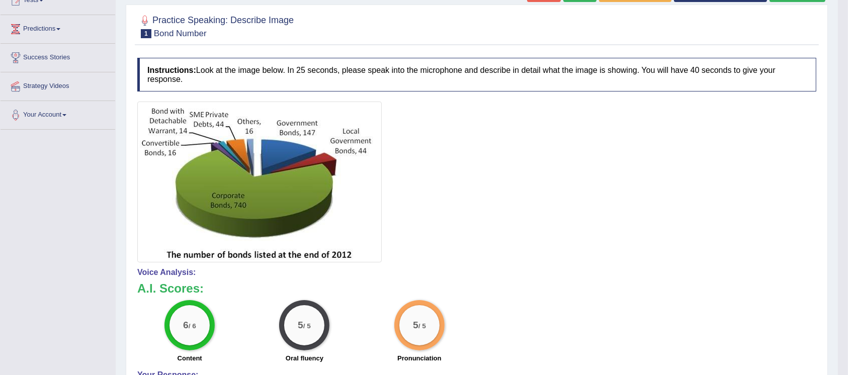
scroll to position [0, 0]
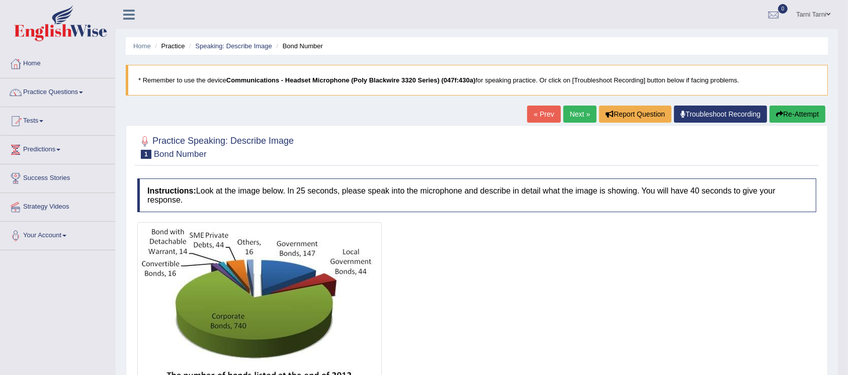
click at [572, 109] on link "Next »" at bounding box center [580, 114] width 33 height 17
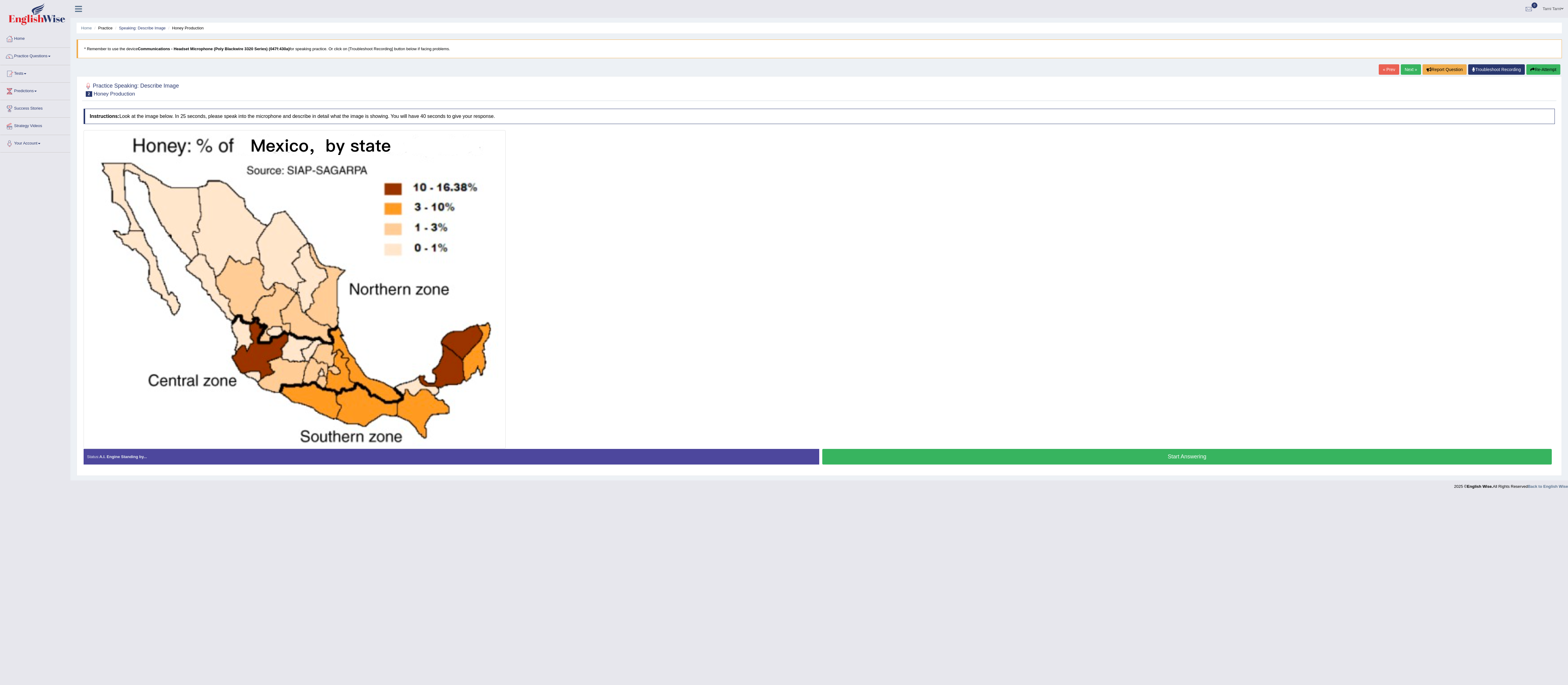
click at [516, 228] on button "Start Answering" at bounding box center [1187, 457] width 729 height 16
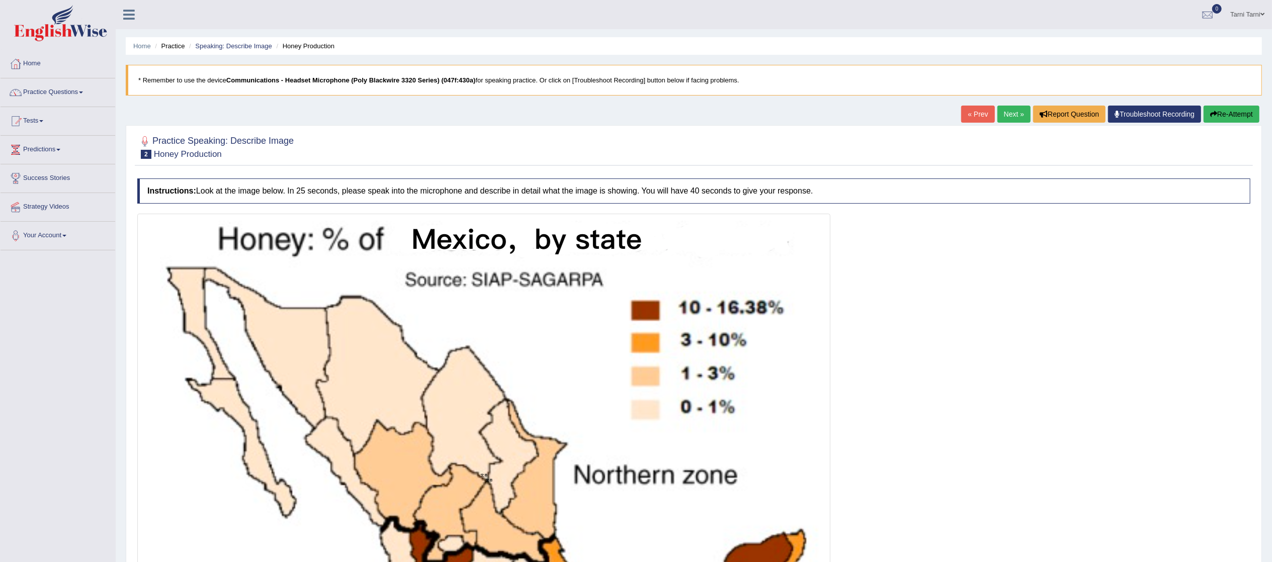
click at [848, 121] on link "Next »" at bounding box center [1014, 114] width 33 height 17
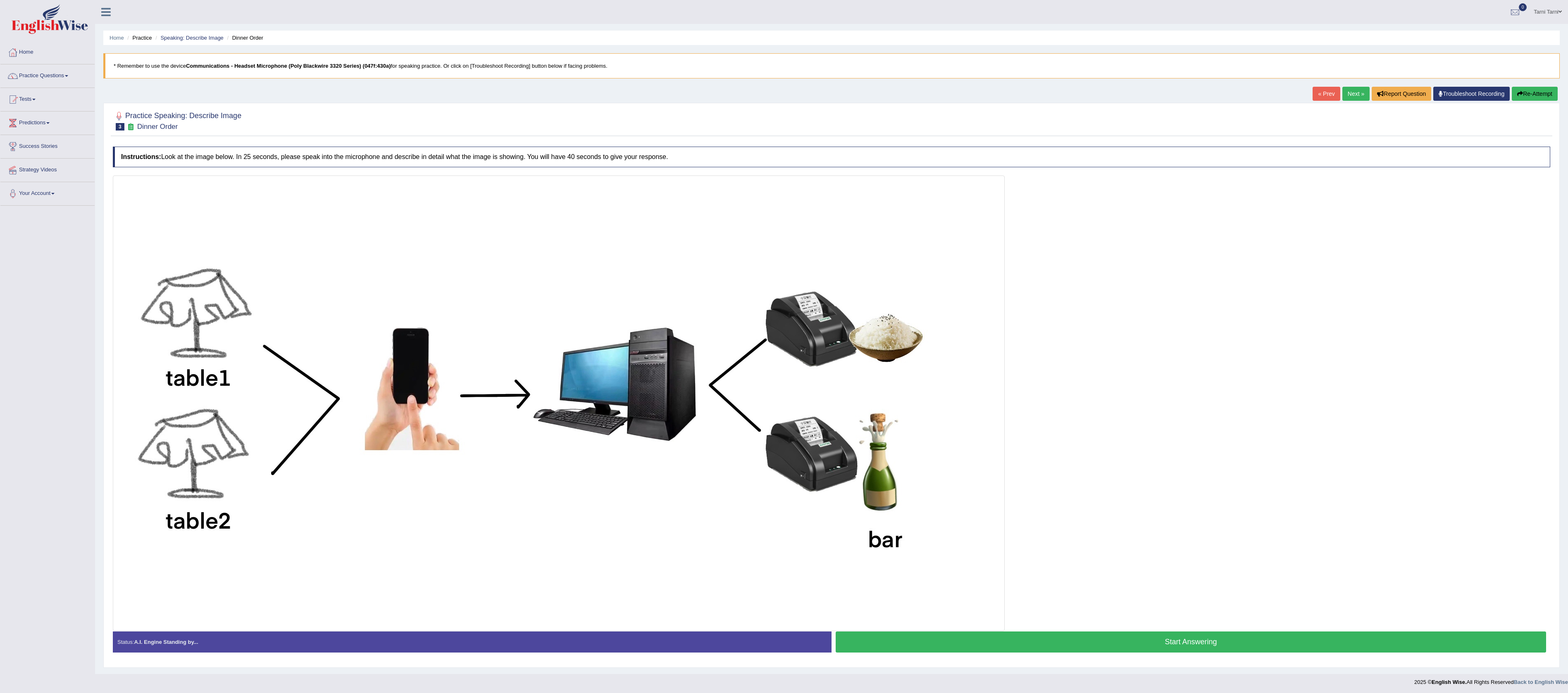
click at [954, 461] on div "Status: A.I. Engine Standing by... Start Answering Stop Recording" at bounding box center [831, 646] width 1437 height 30
click at [977, 461] on button "Start Answering" at bounding box center [1190, 642] width 710 height 21
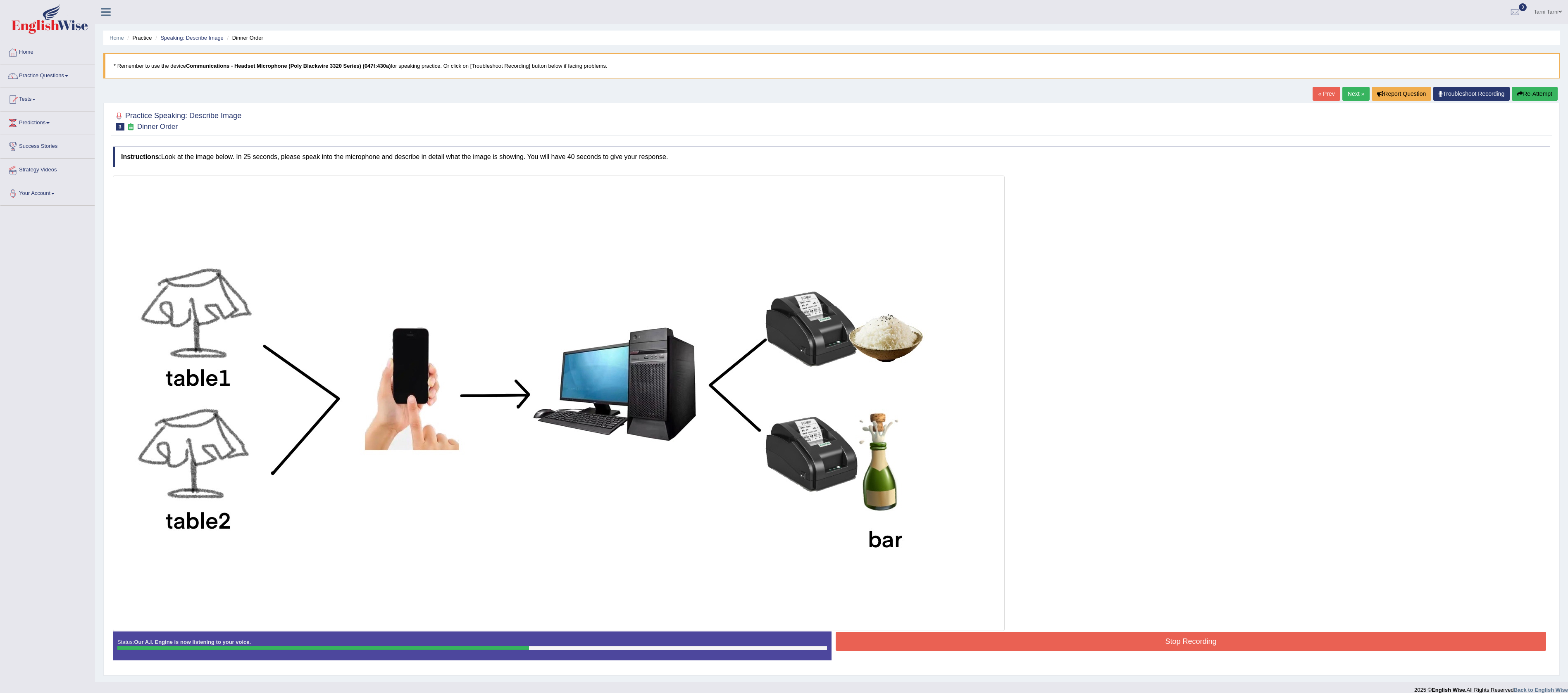
click at [977, 461] on button "Stop Recording" at bounding box center [1190, 641] width 710 height 19
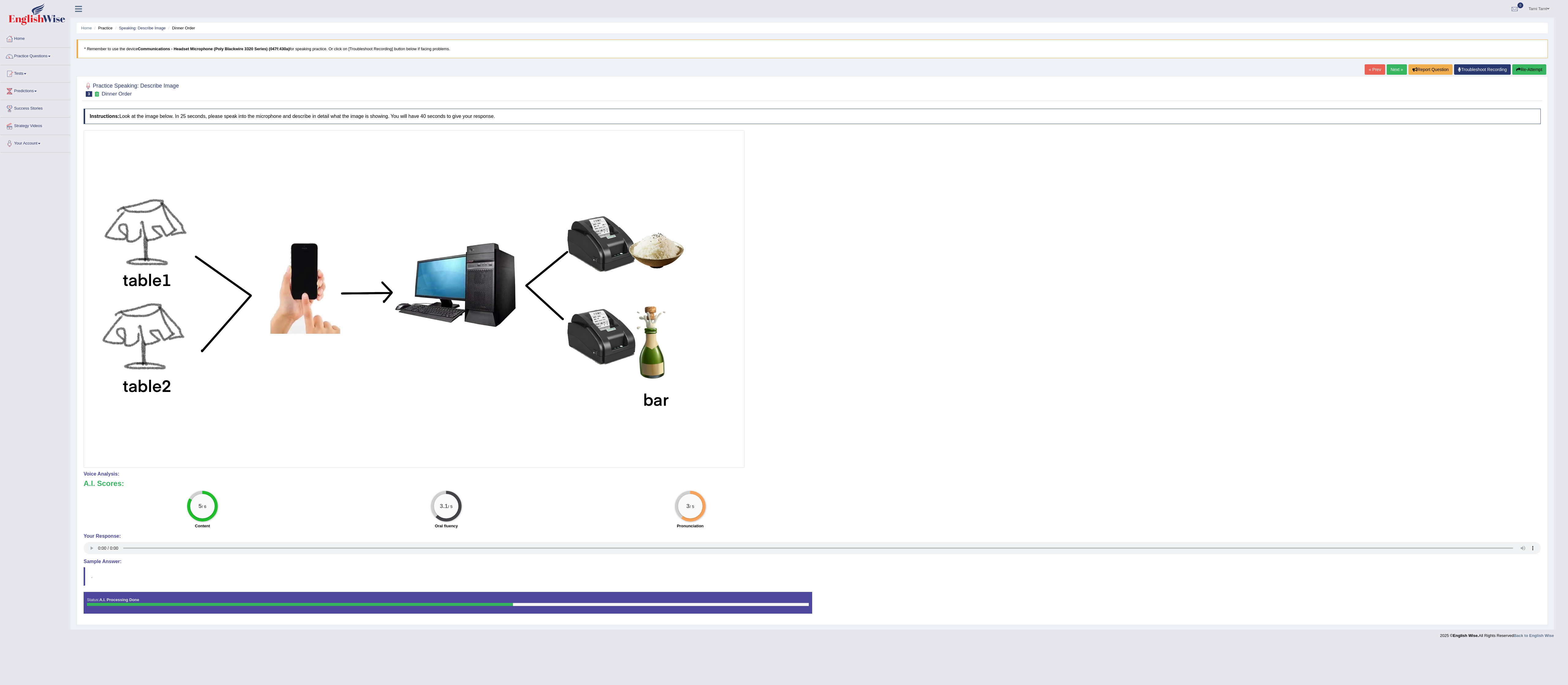
click at [783, 74] on button "Re-Attempt" at bounding box center [1529, 69] width 34 height 10
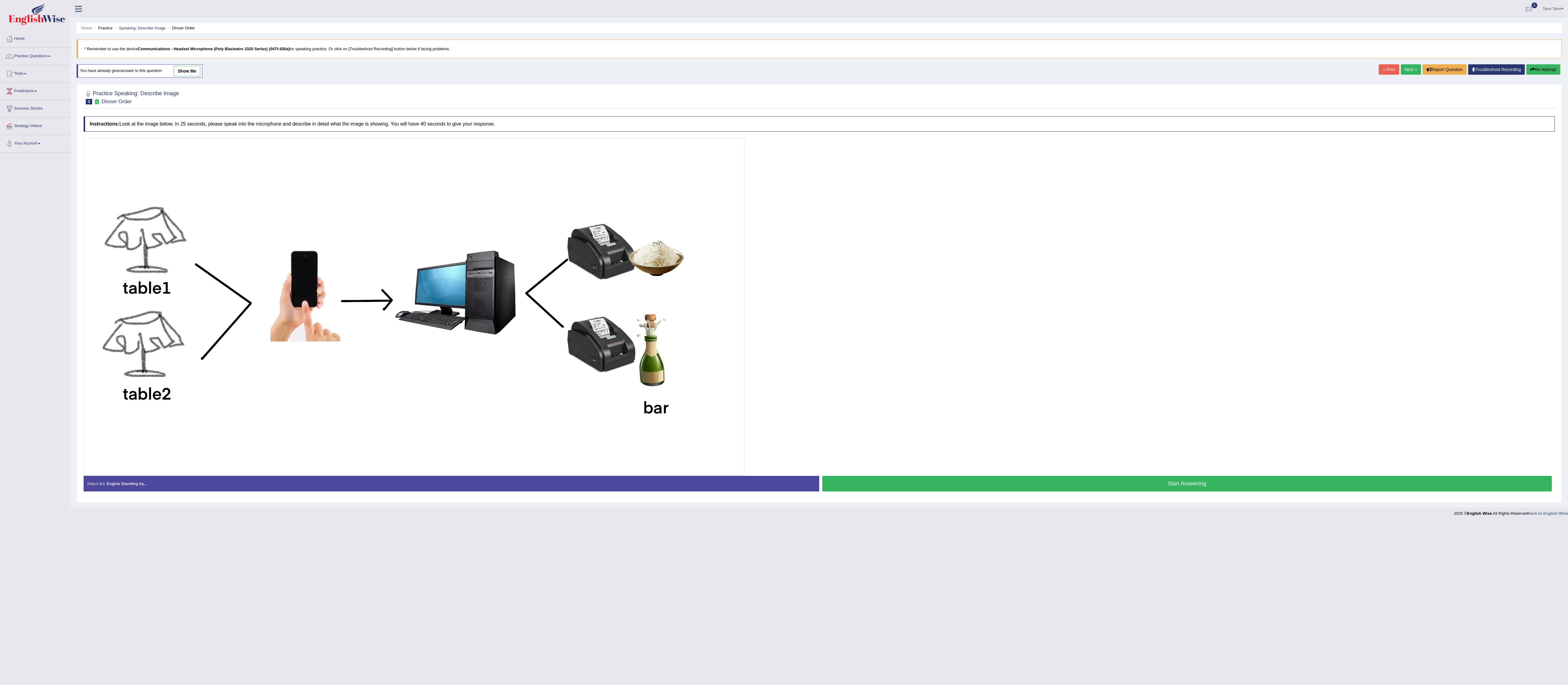
click at [1091, 487] on button "Start Answering" at bounding box center [1187, 484] width 729 height 16
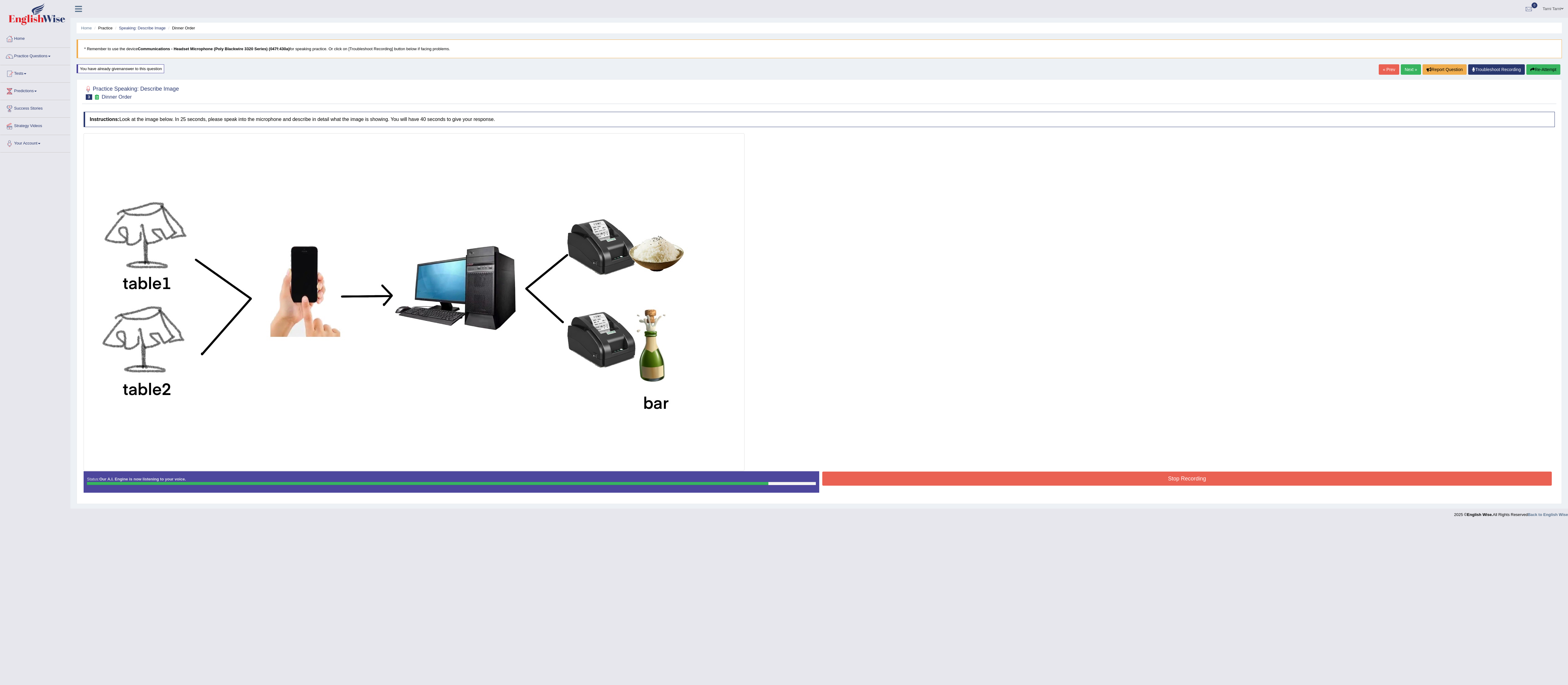
click at [1091, 486] on button "Stop Recording" at bounding box center [1187, 479] width 729 height 14
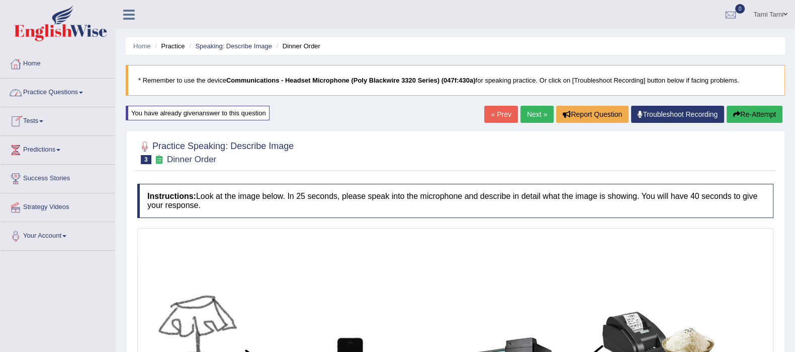
click at [70, 99] on link "Practice Questions" at bounding box center [58, 90] width 115 height 25
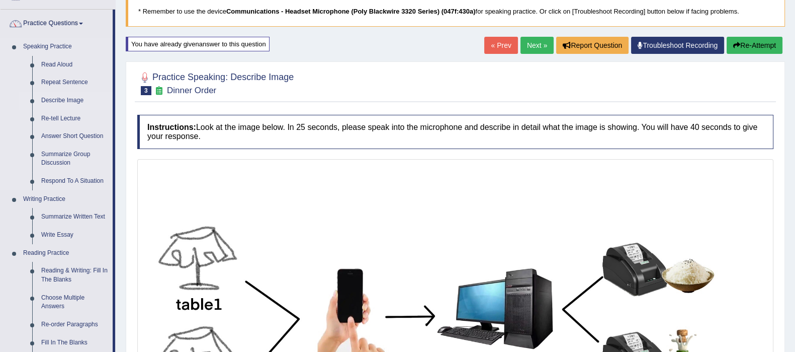
scroll to position [73, 0]
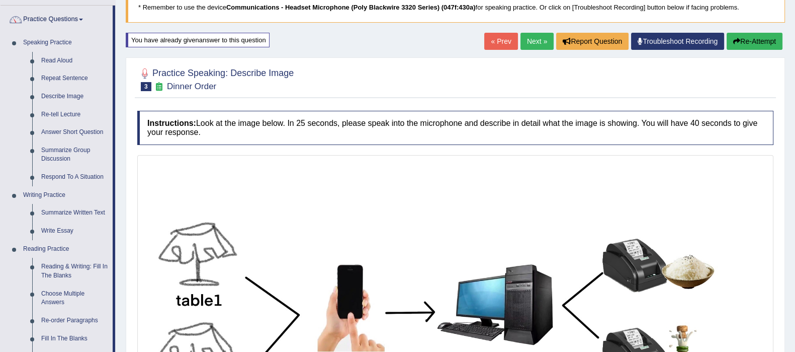
click at [529, 34] on link "Next »" at bounding box center [537, 41] width 33 height 17
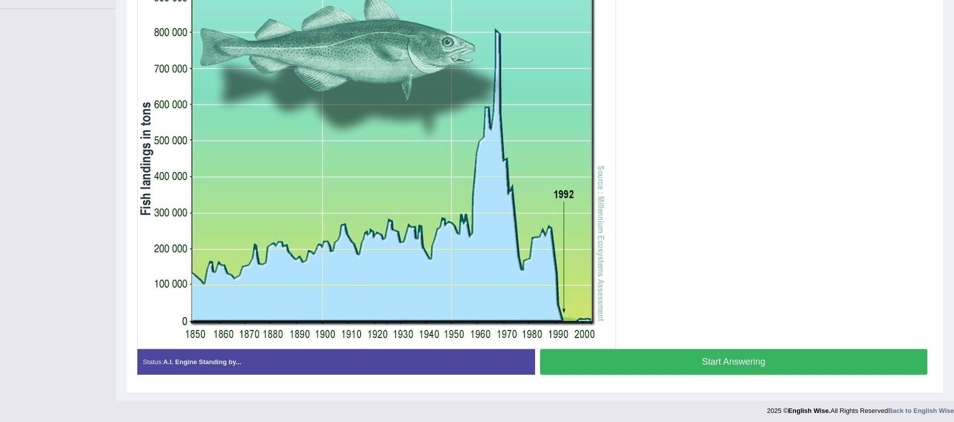
scroll to position [246, 0]
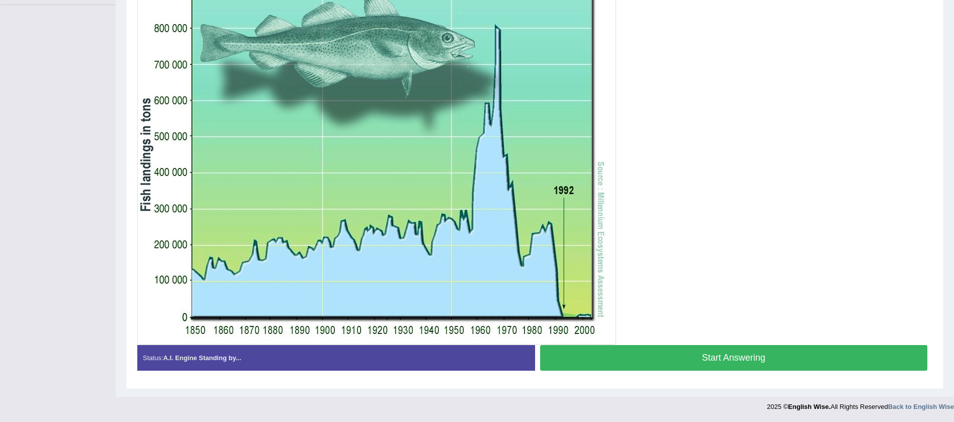
click at [709, 351] on button "Start Answering" at bounding box center [734, 358] width 388 height 26
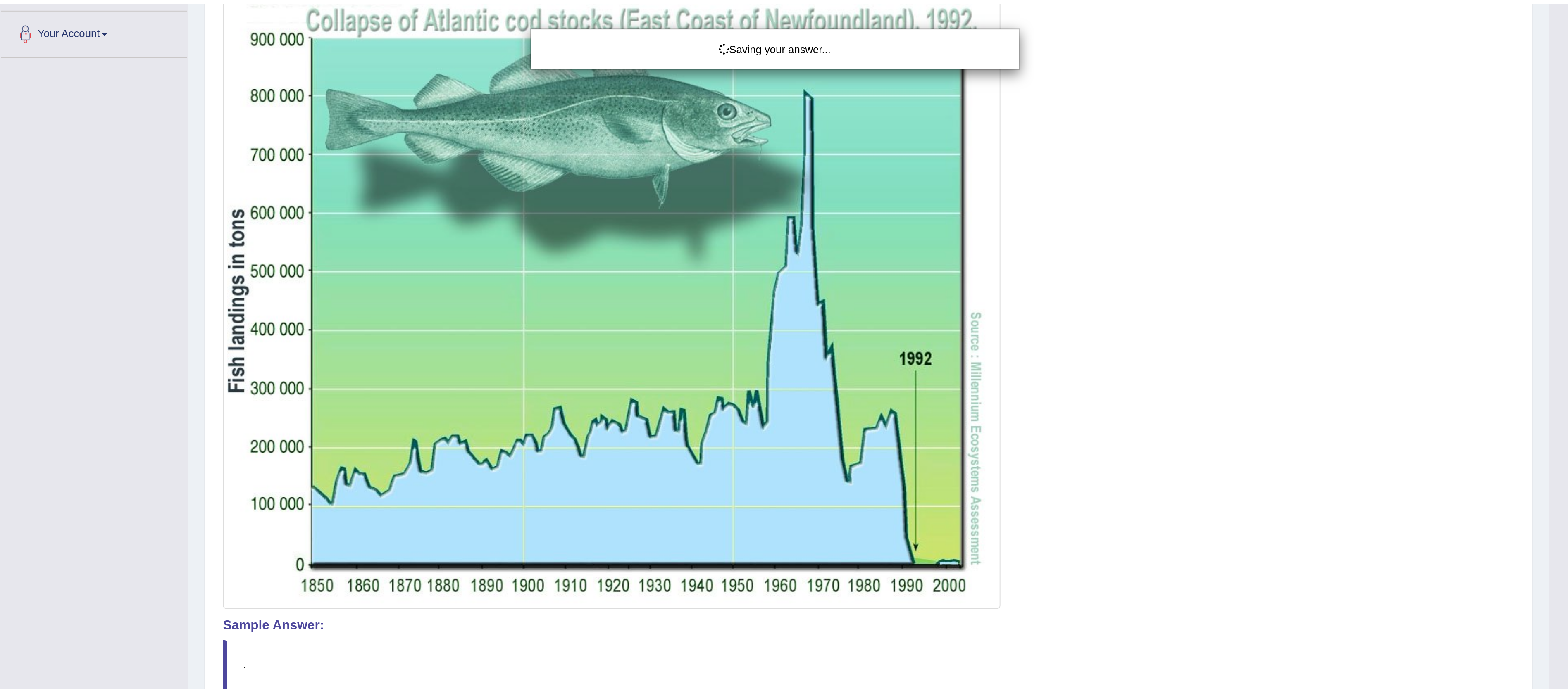
scroll to position [0, 0]
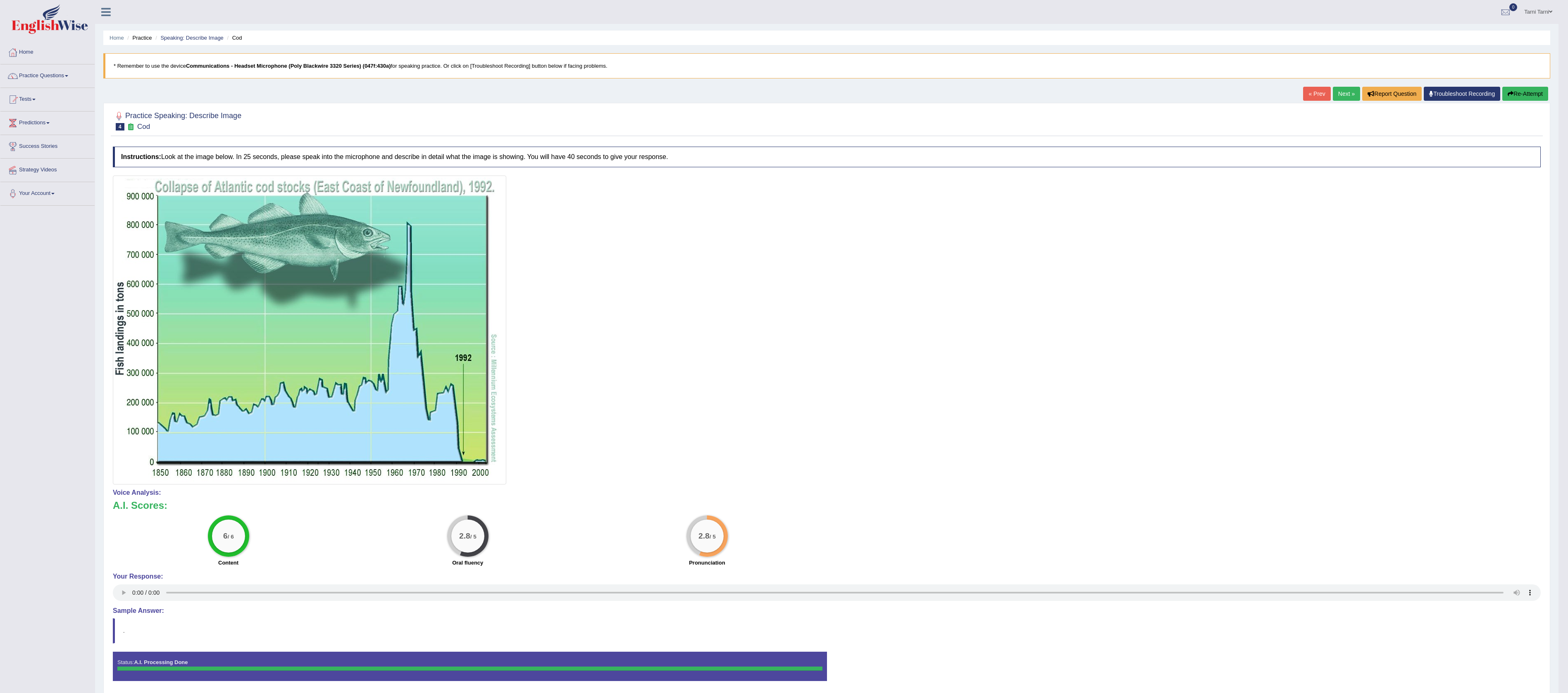
click at [653, 97] on link "Next »" at bounding box center [1346, 94] width 27 height 14
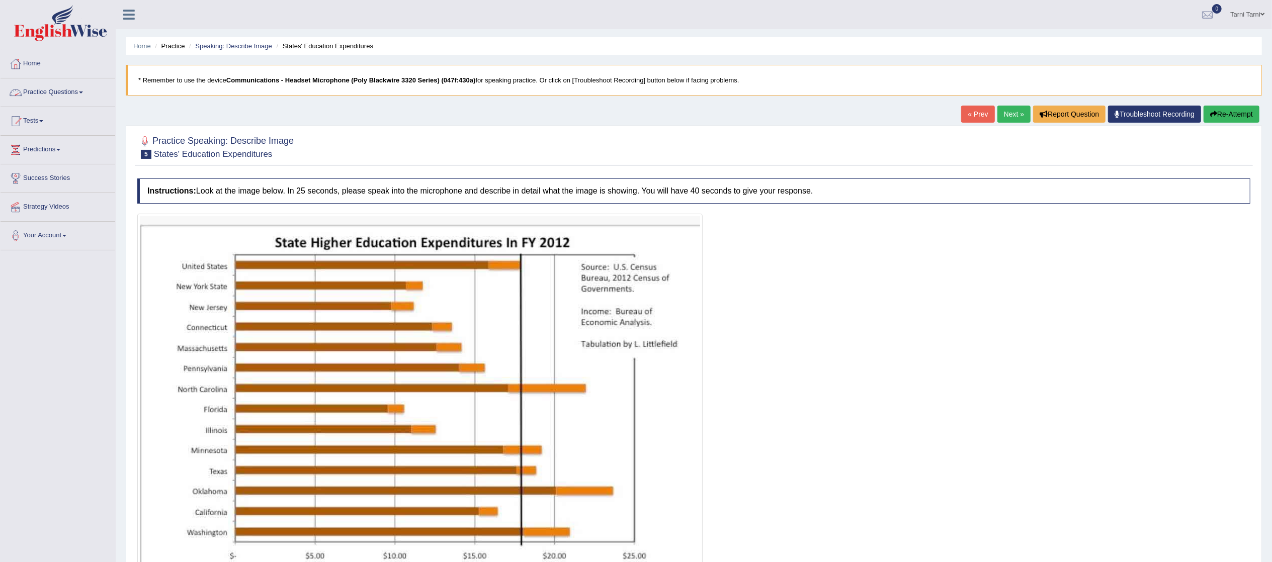
click at [71, 90] on link "Practice Questions" at bounding box center [58, 90] width 115 height 25
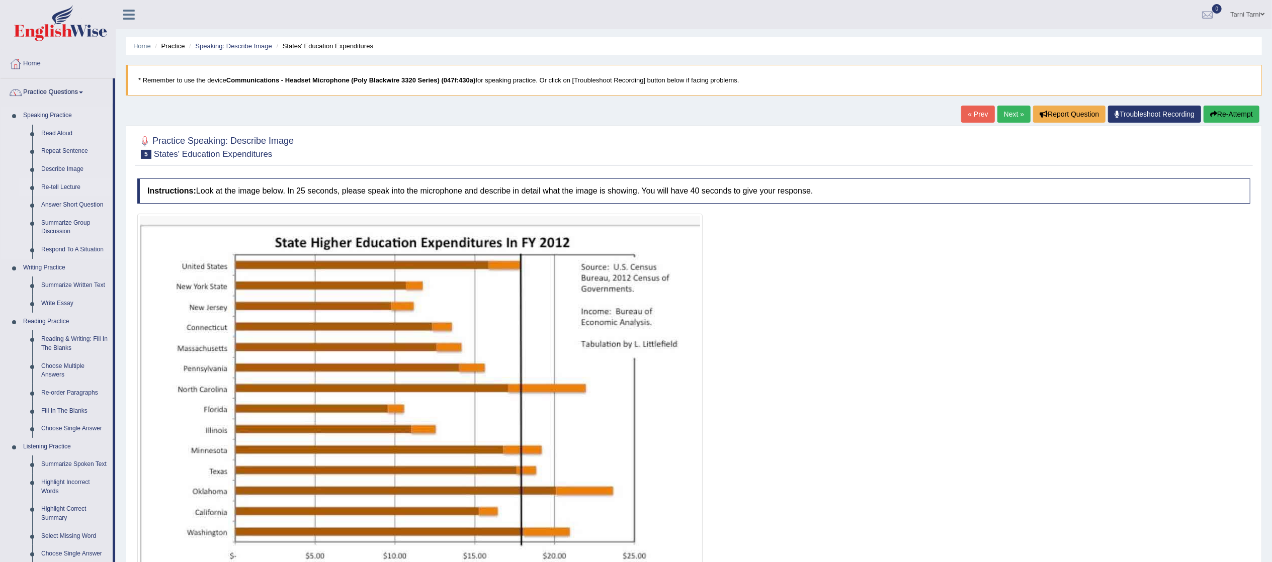
click at [68, 189] on link "Re-tell Lecture" at bounding box center [75, 188] width 76 height 18
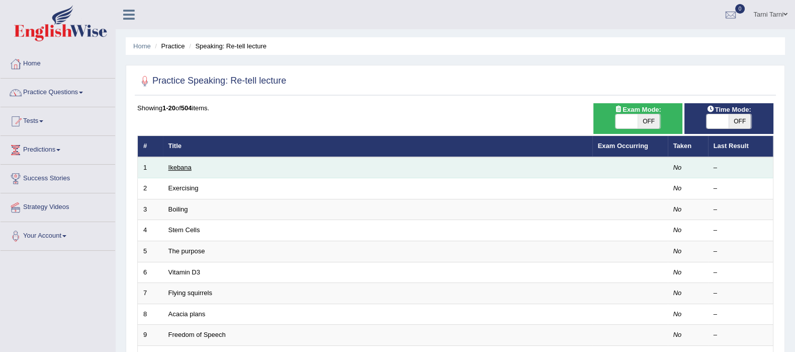
click at [186, 165] on link "Ikebana" at bounding box center [180, 168] width 23 height 8
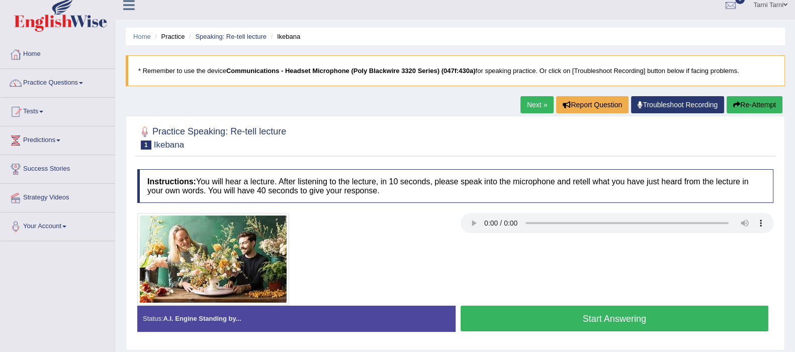
scroll to position [9, 0]
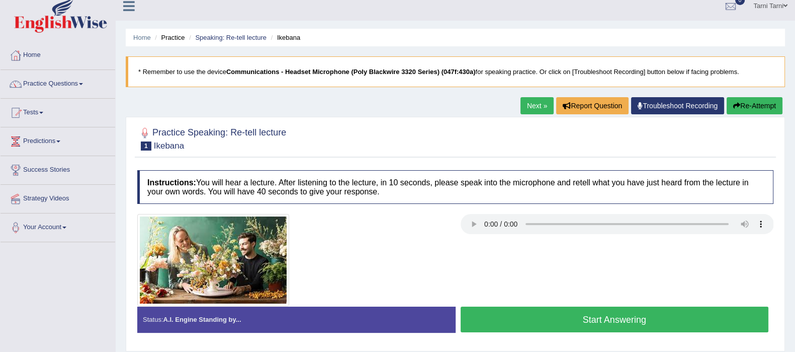
click at [513, 311] on button "Start Answering" at bounding box center [615, 319] width 308 height 26
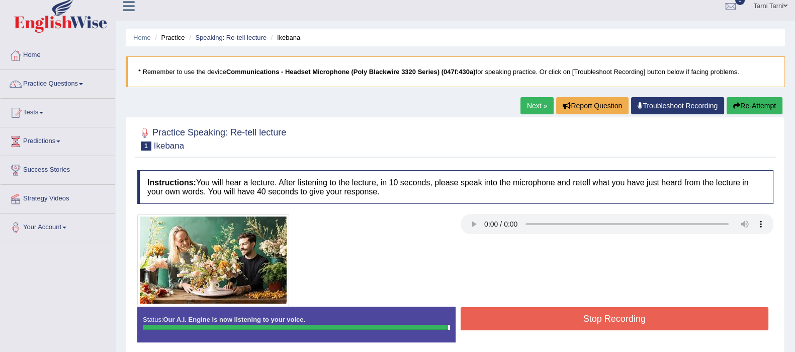
click at [513, 311] on div "Instructions: You will hear a lecture. After listening to the lecture, in 10 se…" at bounding box center [455, 260] width 641 height 190
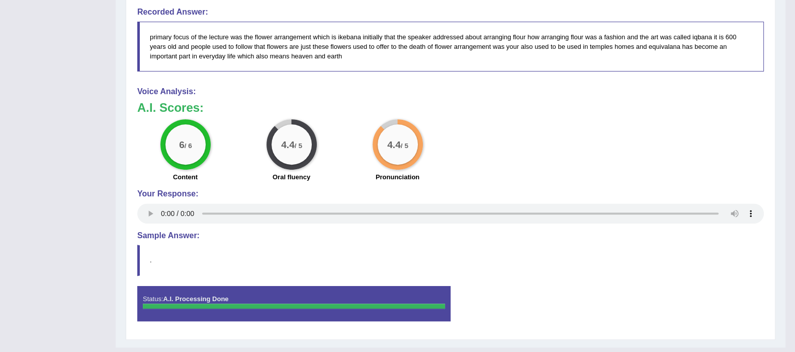
scroll to position [0, 0]
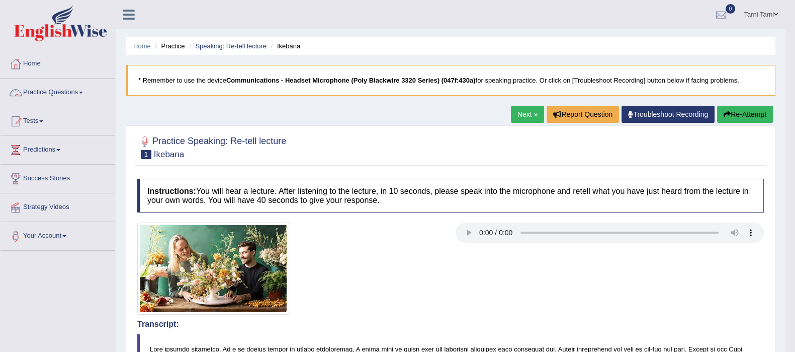
click at [68, 93] on link "Practice Questions" at bounding box center [58, 90] width 115 height 25
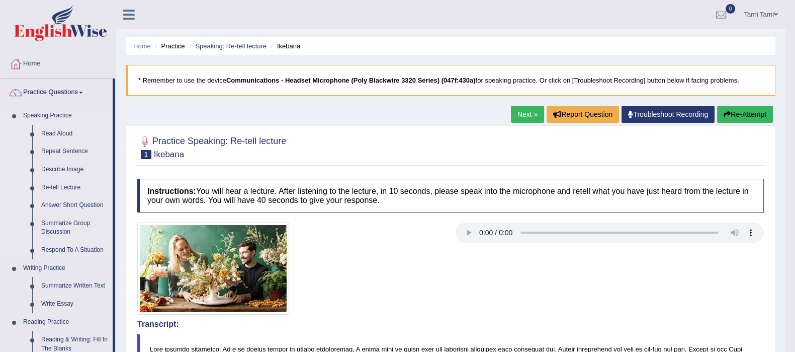
click at [70, 202] on link "Answer Short Question" at bounding box center [75, 205] width 76 height 18
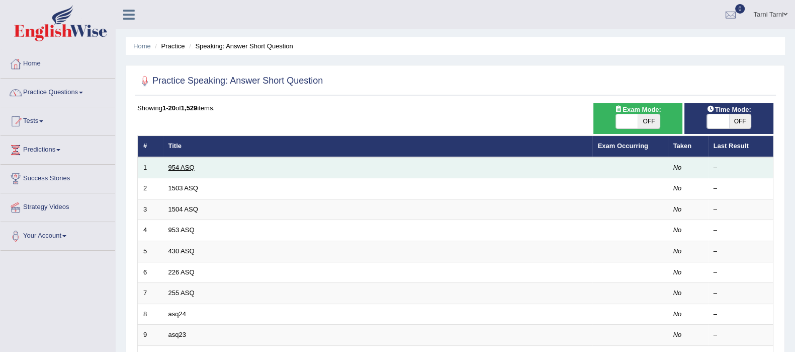
click at [185, 167] on link "954 ASQ" at bounding box center [182, 168] width 26 height 8
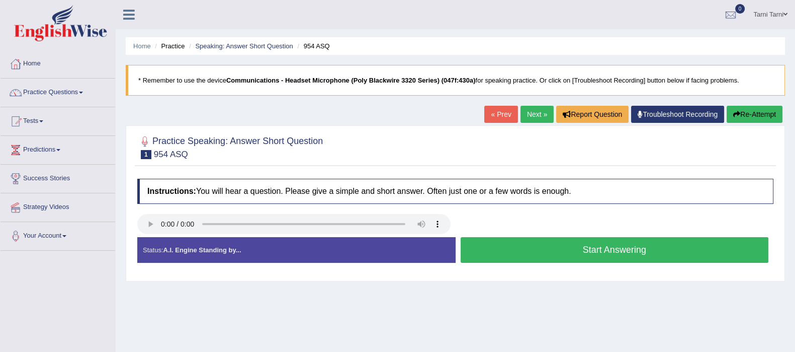
click at [567, 243] on button "Start Answering" at bounding box center [615, 250] width 308 height 26
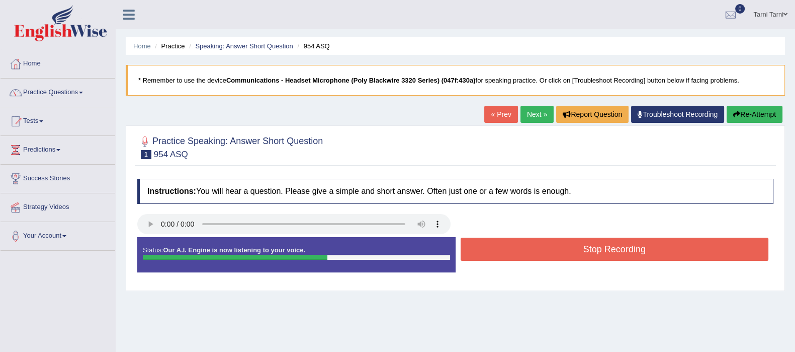
click at [517, 243] on button "Stop Recording" at bounding box center [615, 248] width 308 height 23
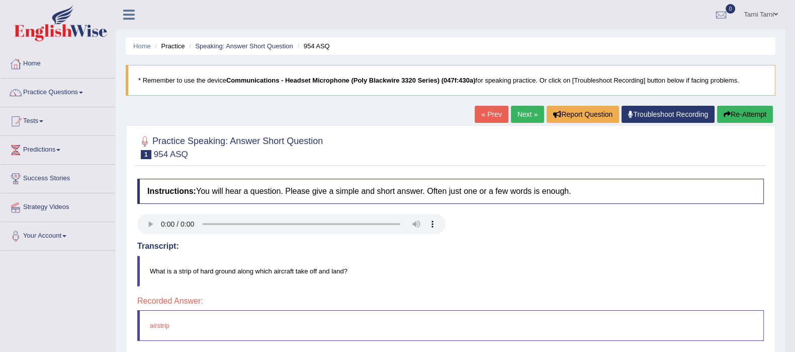
click at [515, 116] on link "Next »" at bounding box center [527, 114] width 33 height 17
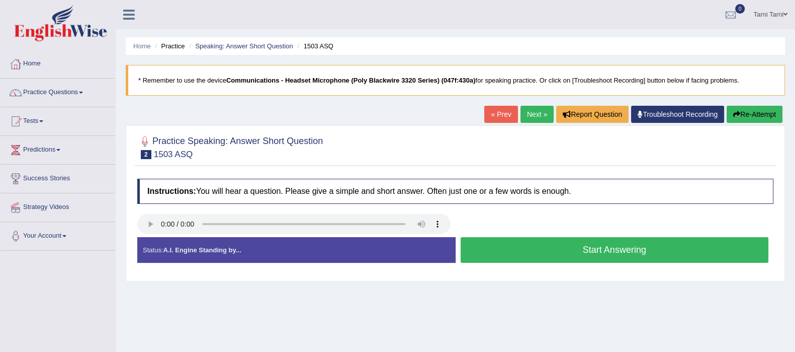
click at [526, 247] on button "Start Answering" at bounding box center [615, 250] width 308 height 26
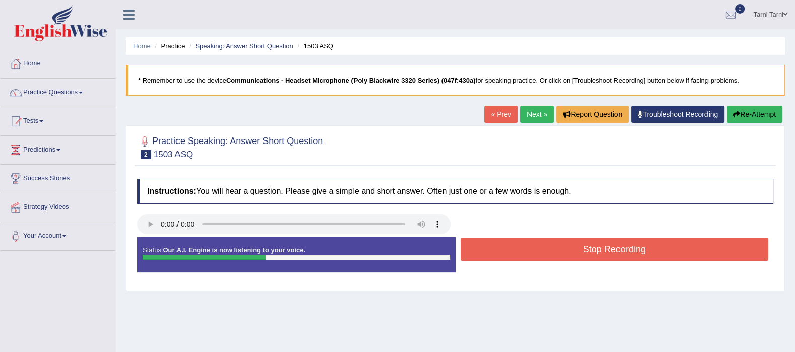
click at [526, 247] on button "Stop Recording" at bounding box center [615, 248] width 308 height 23
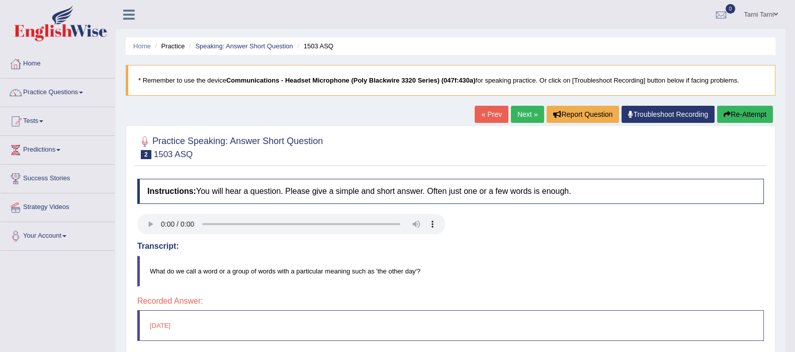
click at [529, 111] on link "Next »" at bounding box center [527, 114] width 33 height 17
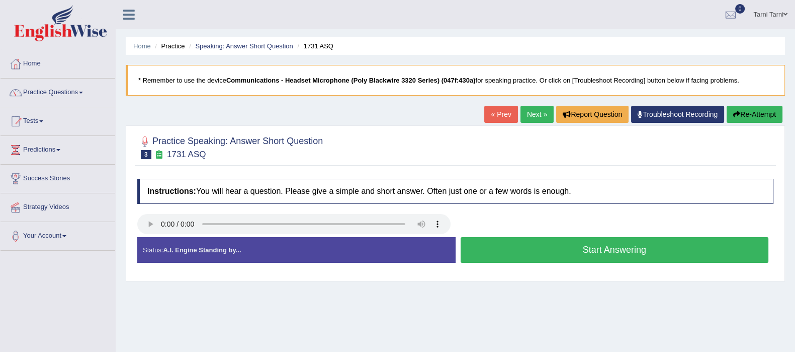
click at [692, 245] on button "Start Answering" at bounding box center [615, 250] width 308 height 26
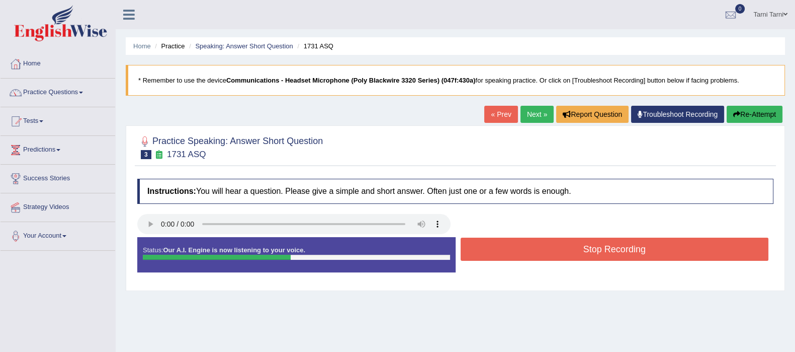
click at [692, 245] on button "Stop Recording" at bounding box center [615, 248] width 308 height 23
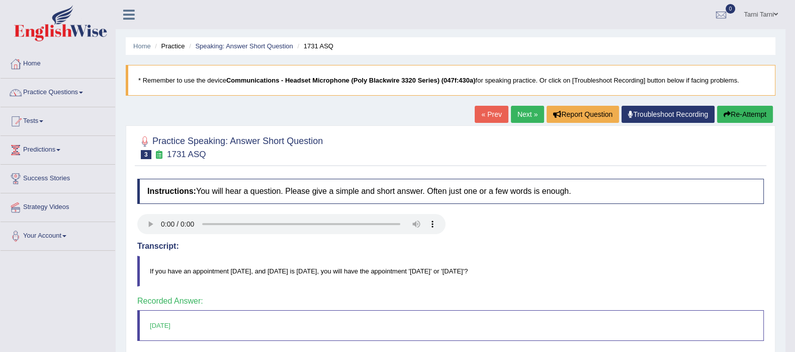
click at [523, 118] on link "Next »" at bounding box center [527, 114] width 33 height 17
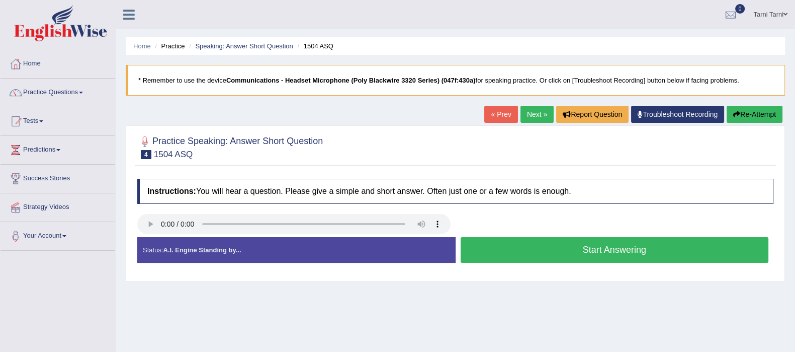
click at [541, 245] on button "Start Answering" at bounding box center [615, 250] width 308 height 26
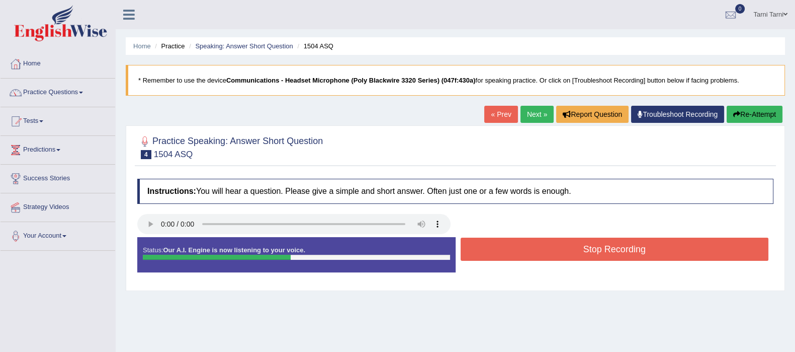
click at [541, 245] on button "Stop Recording" at bounding box center [615, 248] width 308 height 23
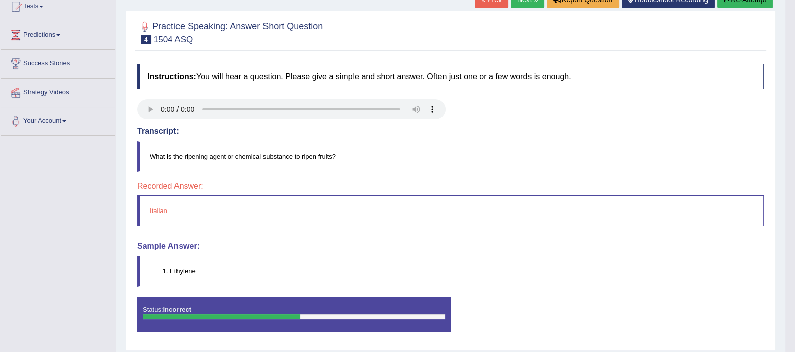
scroll to position [61, 0]
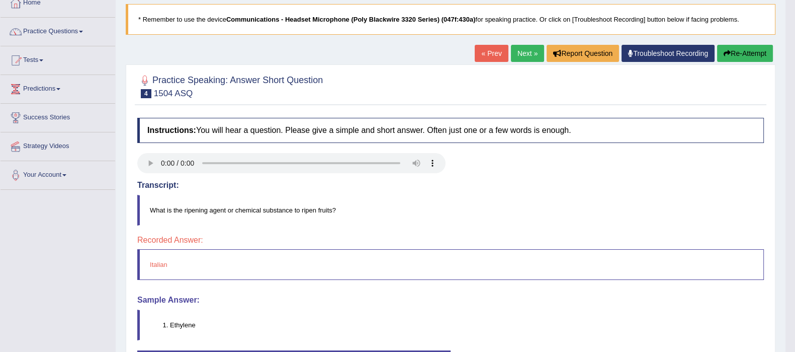
click at [523, 55] on link "Next »" at bounding box center [527, 53] width 33 height 17
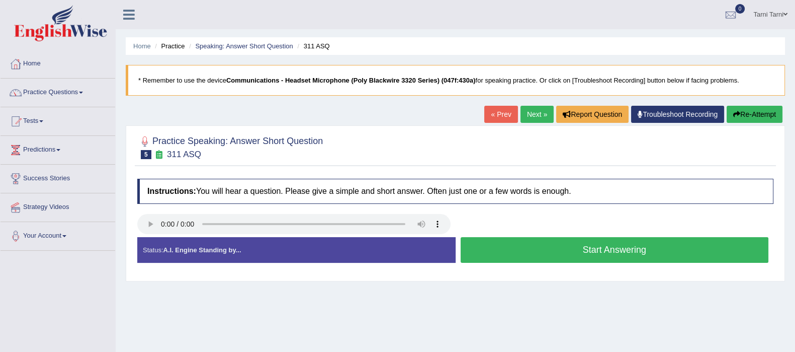
click at [644, 262] on button "Start Answering" at bounding box center [615, 250] width 308 height 26
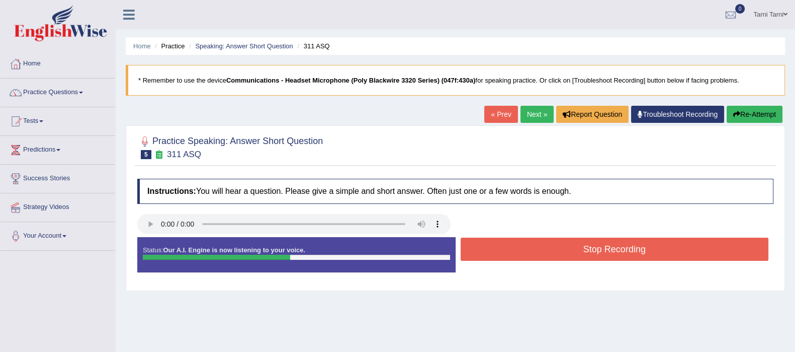
click at [644, 262] on div "Stop Recording" at bounding box center [615, 250] width 318 height 26
click at [644, 235] on div at bounding box center [455, 225] width 647 height 23
click at [642, 244] on button "Stop Recording" at bounding box center [615, 248] width 308 height 23
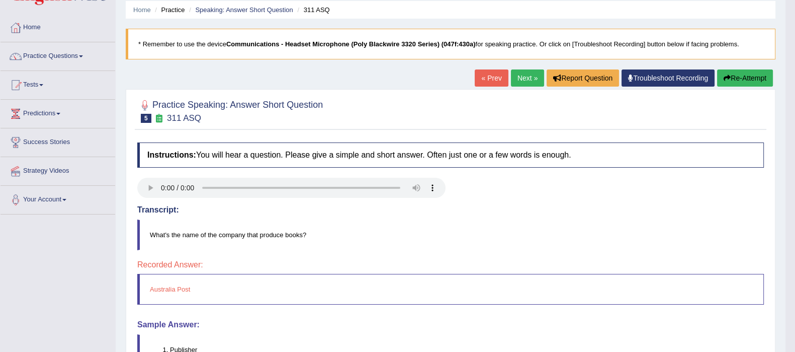
scroll to position [30, 0]
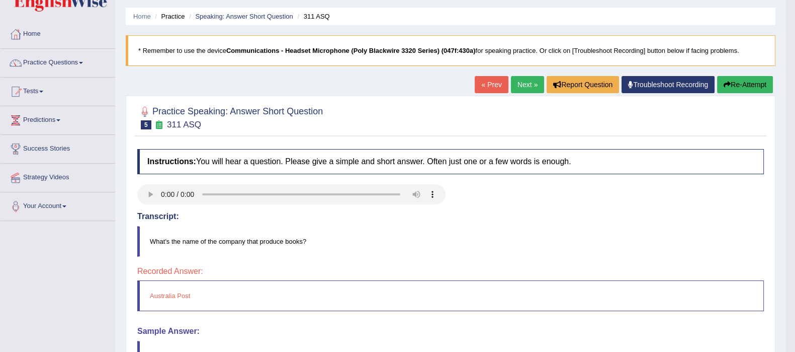
click at [524, 83] on link "Next »" at bounding box center [527, 84] width 33 height 17
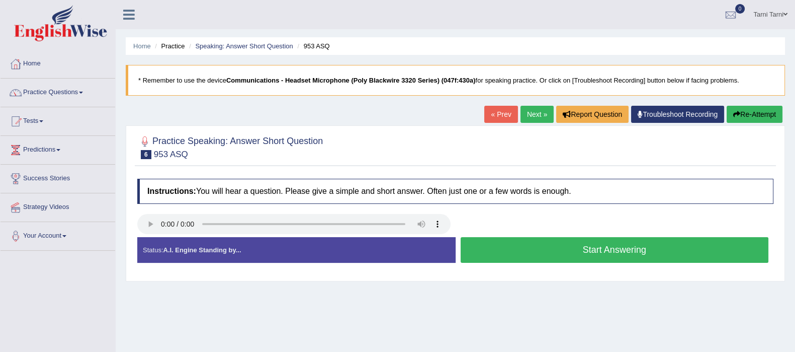
click at [485, 249] on button "Start Answering" at bounding box center [615, 250] width 308 height 26
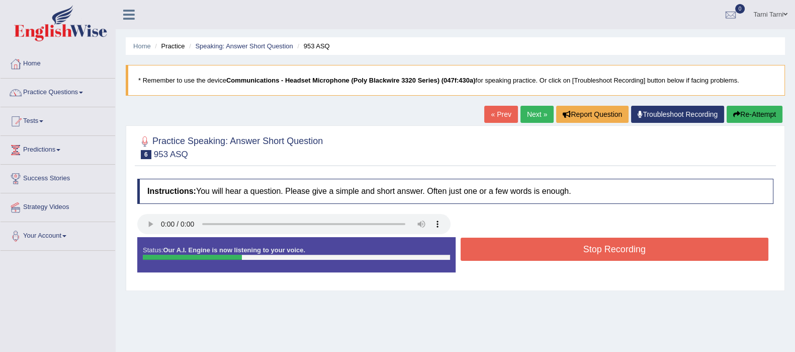
click at [485, 249] on button "Stop Recording" at bounding box center [615, 248] width 308 height 23
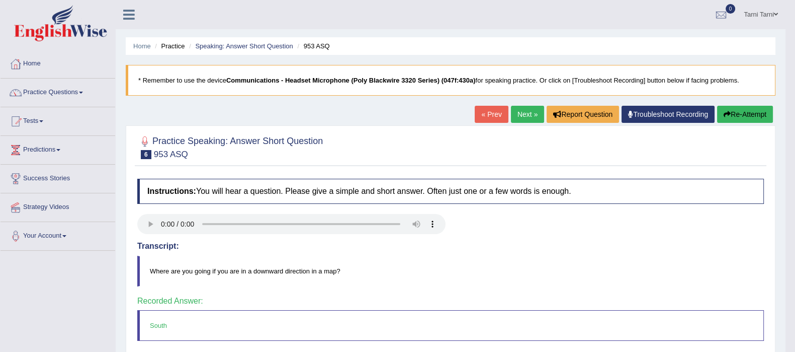
click at [528, 116] on link "Next »" at bounding box center [527, 114] width 33 height 17
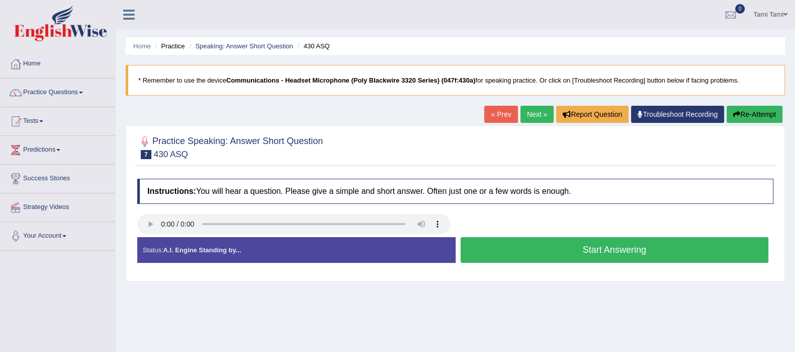
click at [538, 245] on button "Start Answering" at bounding box center [615, 250] width 308 height 26
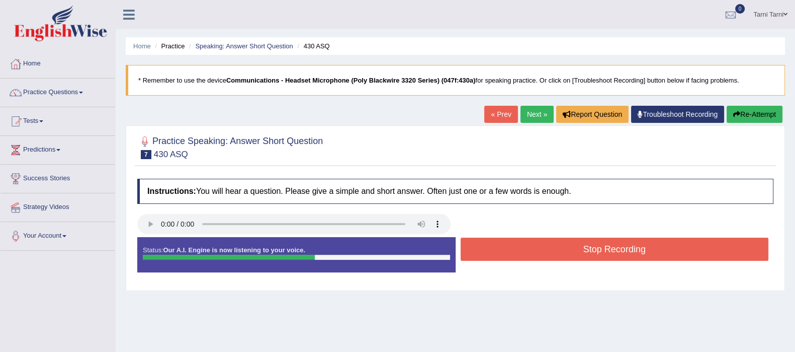
click at [538, 245] on button "Stop Recording" at bounding box center [615, 248] width 308 height 23
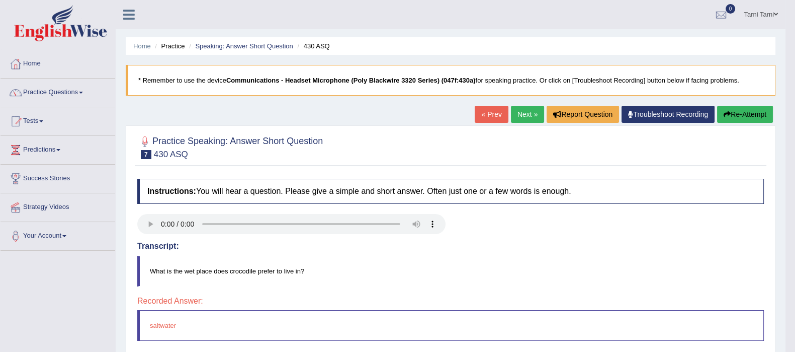
scroll to position [176, 0]
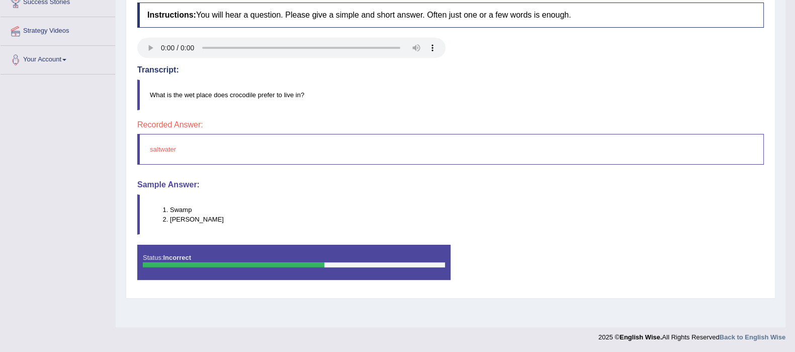
click at [146, 313] on div "Home Practice Speaking: Answer Short Question 430 ASQ * Remember to use the dev…" at bounding box center [451, 75] width 670 height 503
click at [172, 314] on div "Home Practice Speaking: Answer Short Question 430 ASQ * Remember to use the dev…" at bounding box center [451, 75] width 670 height 503
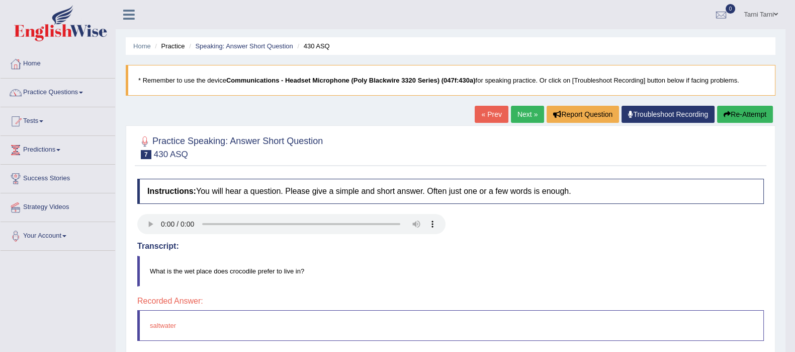
click at [528, 114] on link "Next »" at bounding box center [527, 114] width 33 height 17
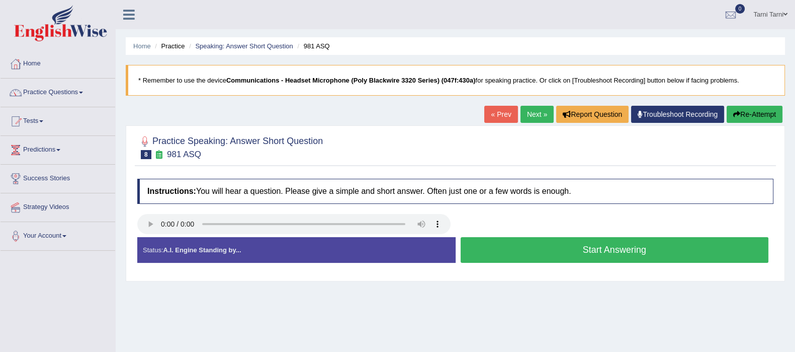
click at [488, 239] on button "Start Answering" at bounding box center [615, 250] width 308 height 26
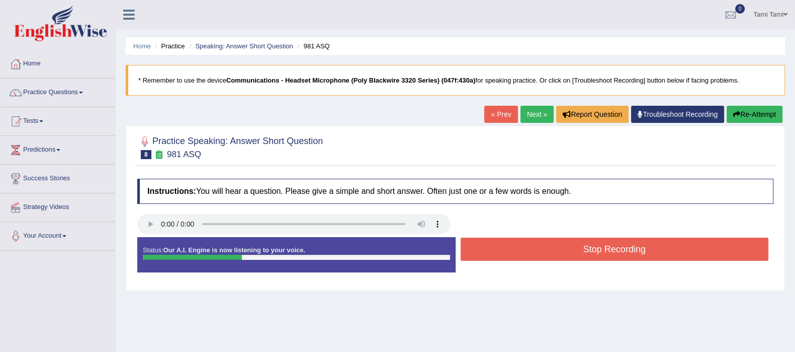
click at [488, 239] on button "Stop Recording" at bounding box center [615, 248] width 308 height 23
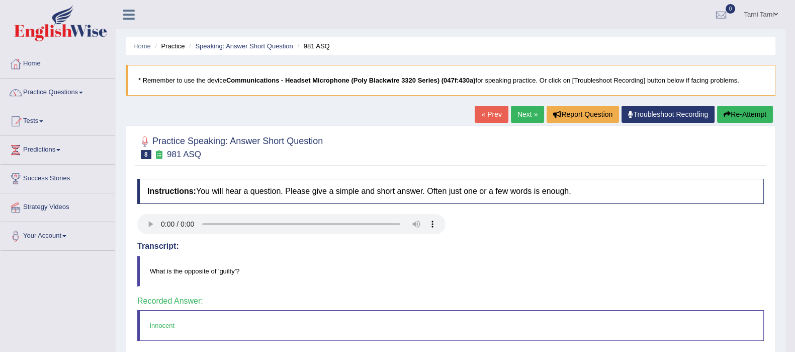
click at [526, 114] on link "Next »" at bounding box center [527, 114] width 33 height 17
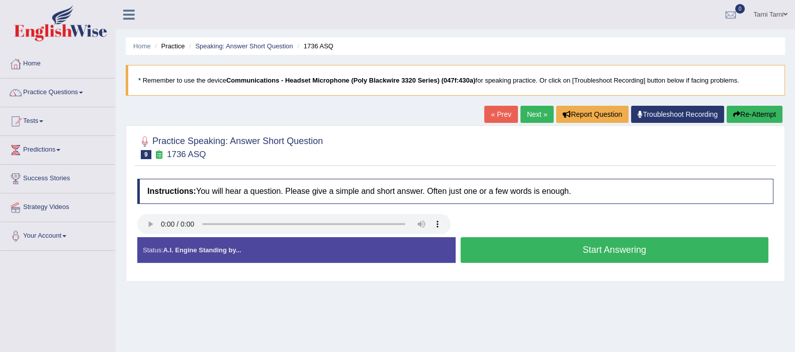
click at [491, 259] on button "Start Answering" at bounding box center [615, 250] width 308 height 26
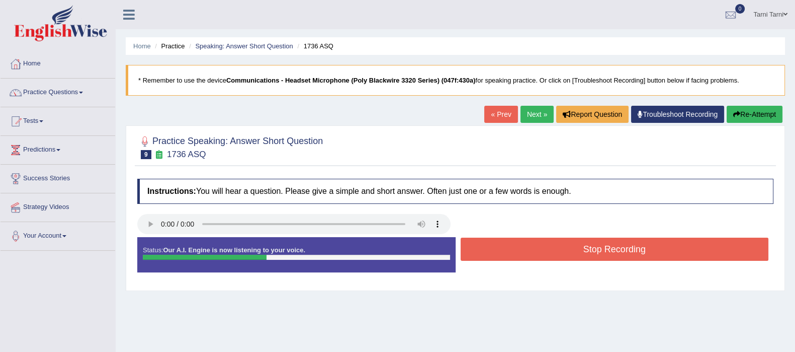
click at [501, 244] on button "Stop Recording" at bounding box center [615, 248] width 308 height 23
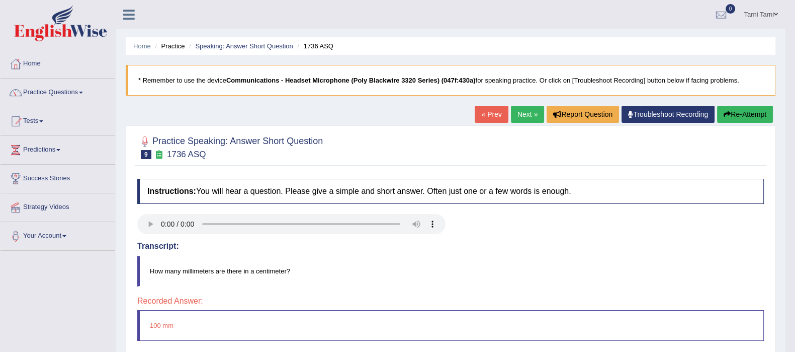
click at [528, 117] on link "Next »" at bounding box center [527, 114] width 33 height 17
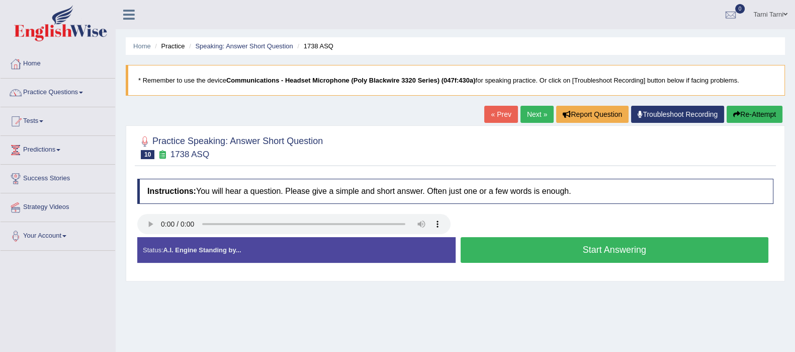
click at [507, 258] on button "Start Answering" at bounding box center [615, 250] width 308 height 26
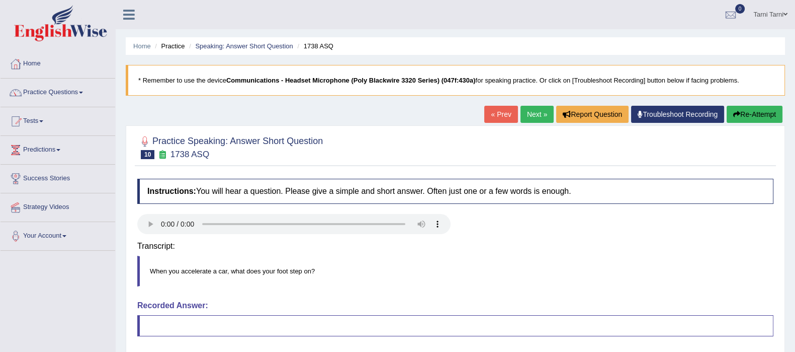
click at [526, 243] on h4 "Transcript:" at bounding box center [455, 246] width 636 height 9
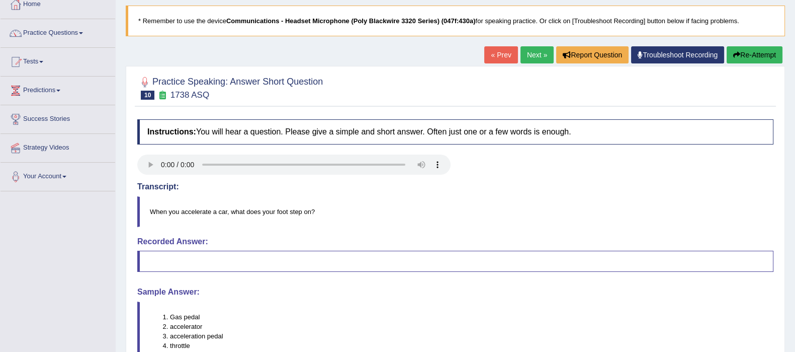
scroll to position [50, 0]
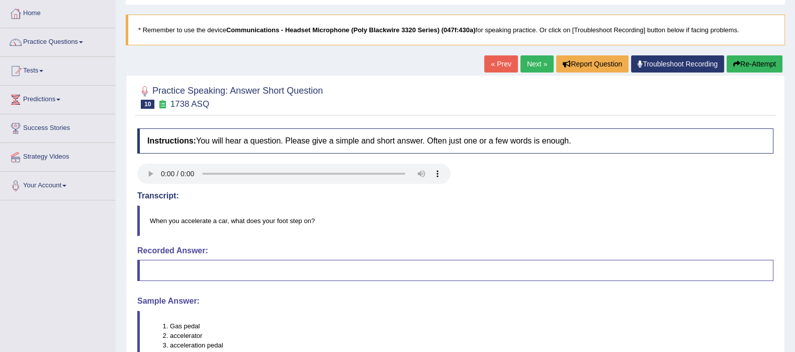
click at [533, 66] on link "Next »" at bounding box center [537, 63] width 33 height 17
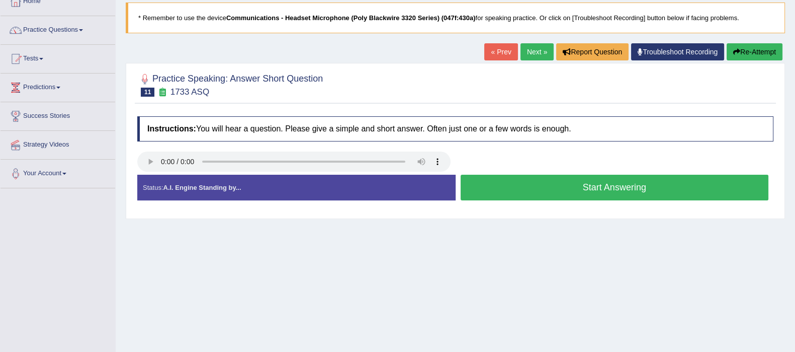
click at [514, 190] on button "Start Answering" at bounding box center [615, 188] width 308 height 26
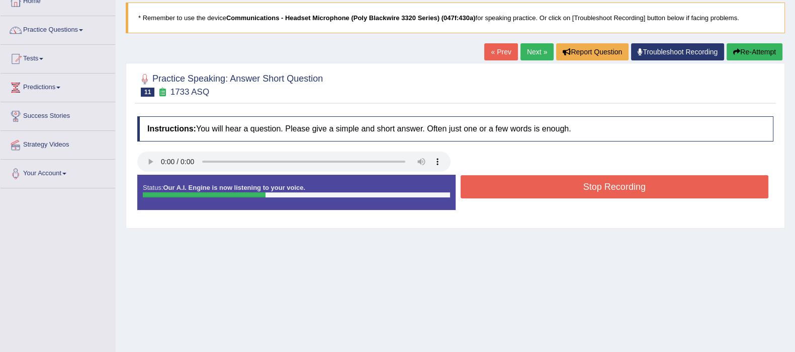
click at [514, 190] on button "Stop Recording" at bounding box center [615, 186] width 308 height 23
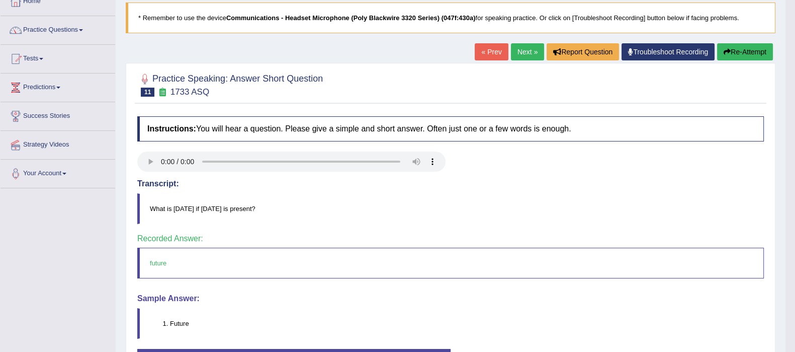
click at [527, 52] on link "Next »" at bounding box center [527, 51] width 33 height 17
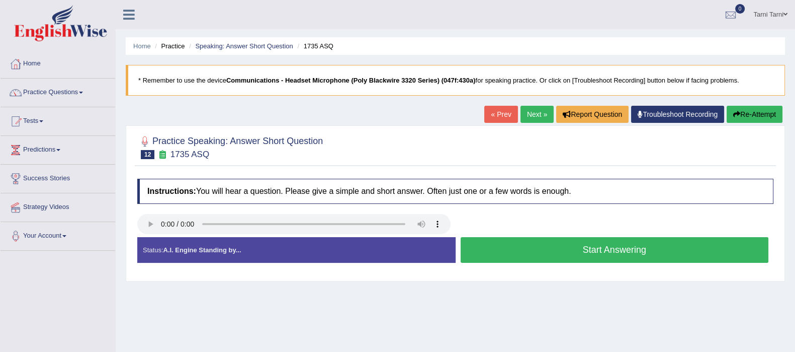
click at [521, 244] on button "Start Answering" at bounding box center [615, 250] width 308 height 26
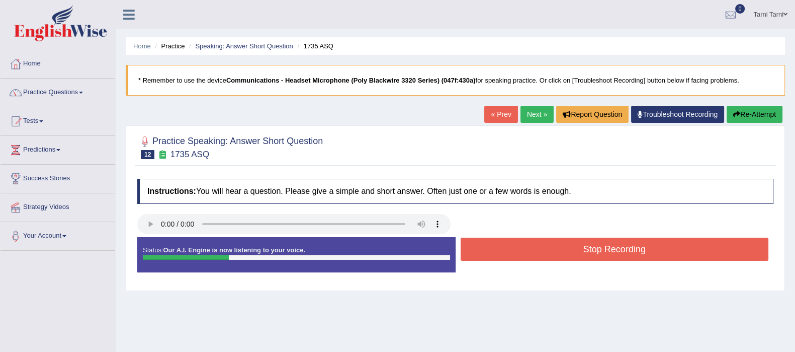
click at [521, 244] on button "Stop Recording" at bounding box center [615, 248] width 308 height 23
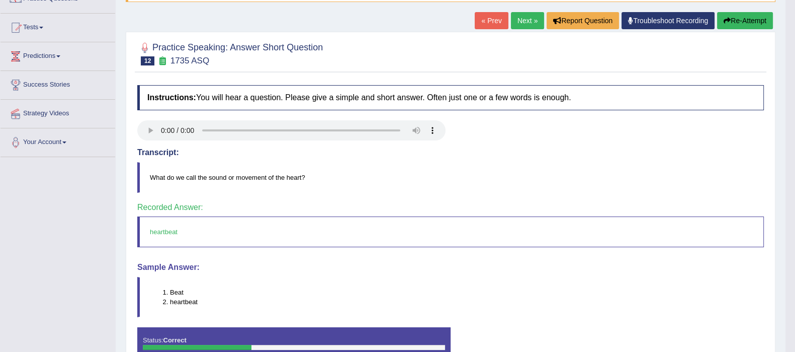
scroll to position [94, 0]
click at [526, 23] on link "Next »" at bounding box center [527, 20] width 33 height 17
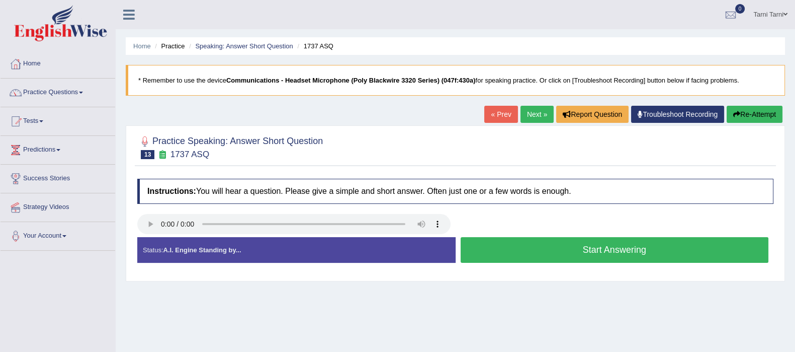
click at [547, 243] on button "Start Answering" at bounding box center [615, 250] width 308 height 26
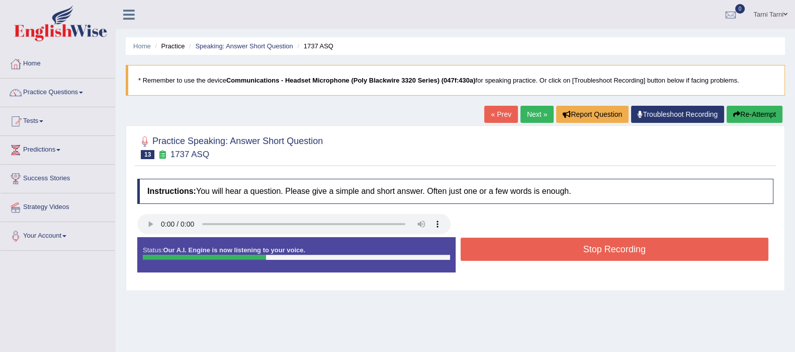
click at [547, 243] on button "Stop Recording" at bounding box center [615, 248] width 308 height 23
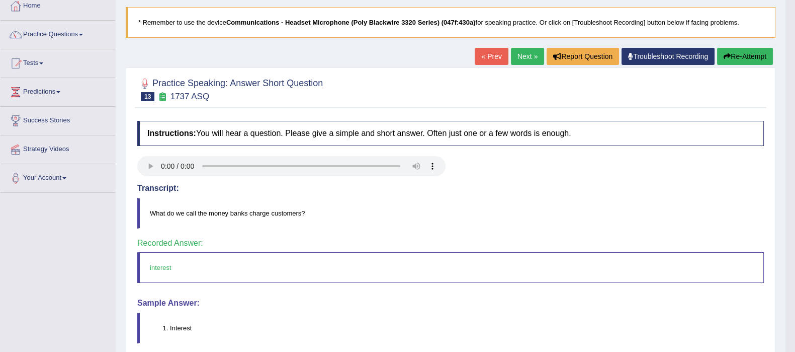
scroll to position [30, 0]
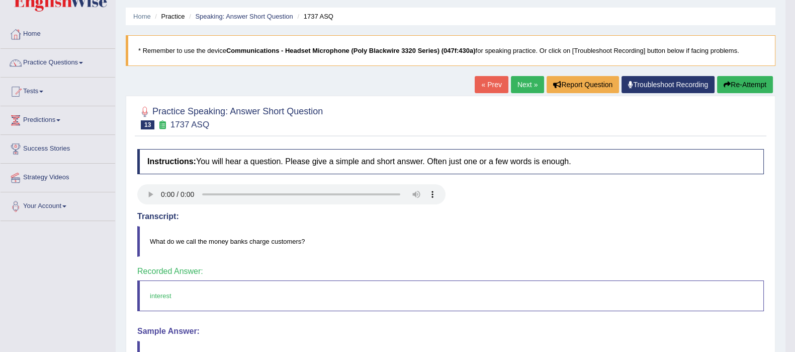
click at [521, 88] on link "Next »" at bounding box center [527, 84] width 33 height 17
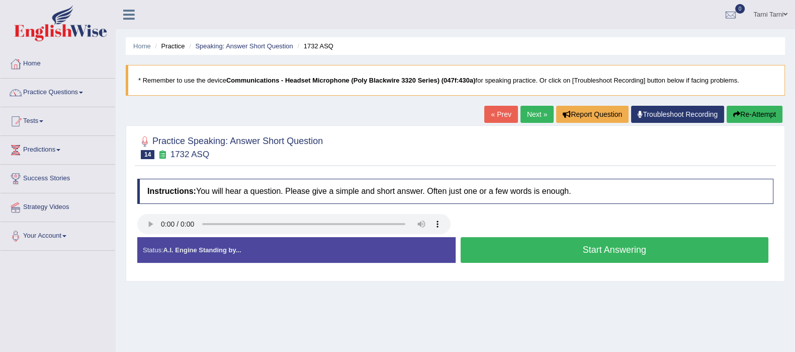
click at [526, 250] on button "Start Answering" at bounding box center [615, 250] width 308 height 26
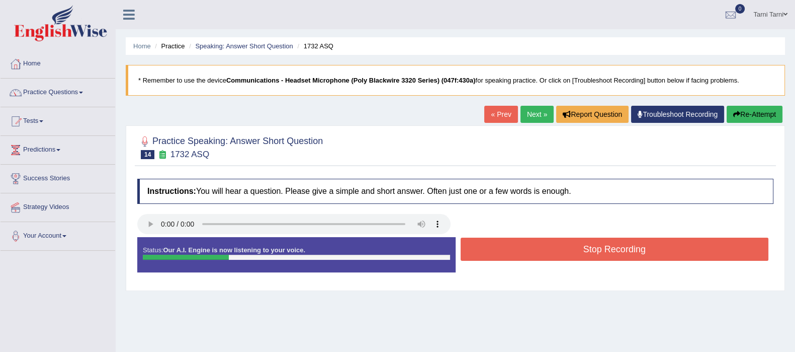
click at [526, 250] on button "Stop Recording" at bounding box center [615, 248] width 308 height 23
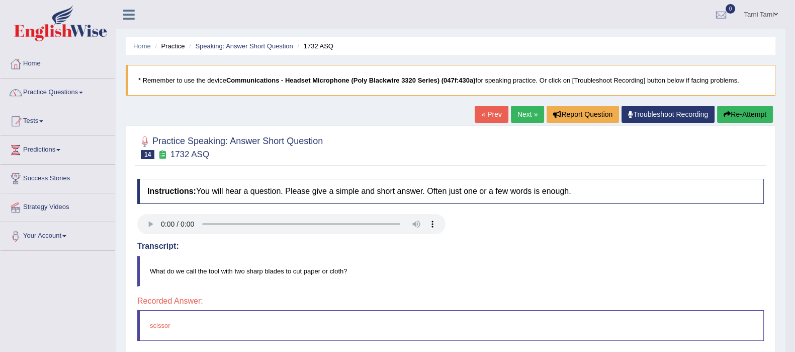
click at [517, 109] on link "Next »" at bounding box center [527, 114] width 33 height 17
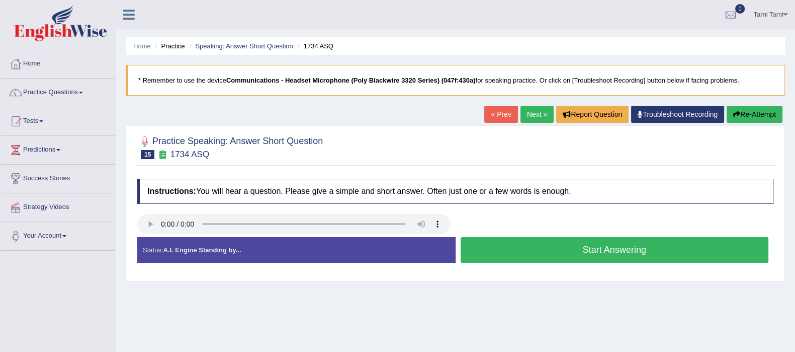
click at [565, 254] on button "Start Answering" at bounding box center [615, 250] width 308 height 26
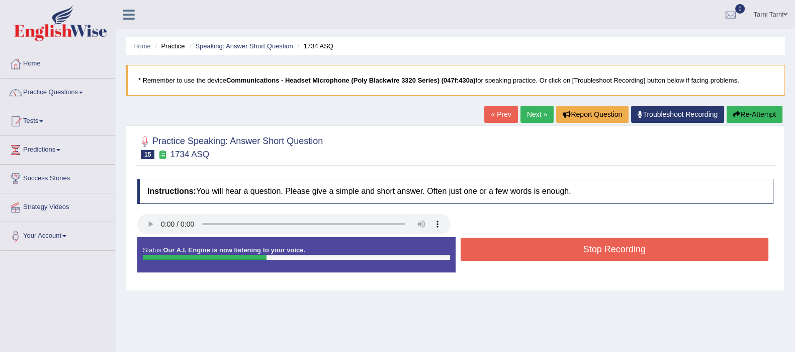
click at [565, 254] on button "Stop Recording" at bounding box center [615, 248] width 308 height 23
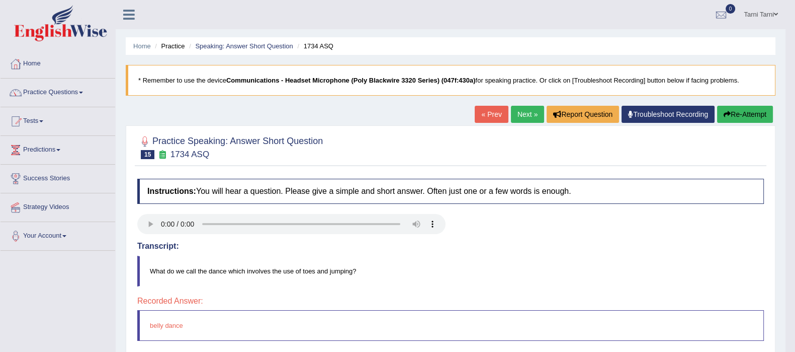
click at [527, 116] on link "Next »" at bounding box center [527, 114] width 33 height 17
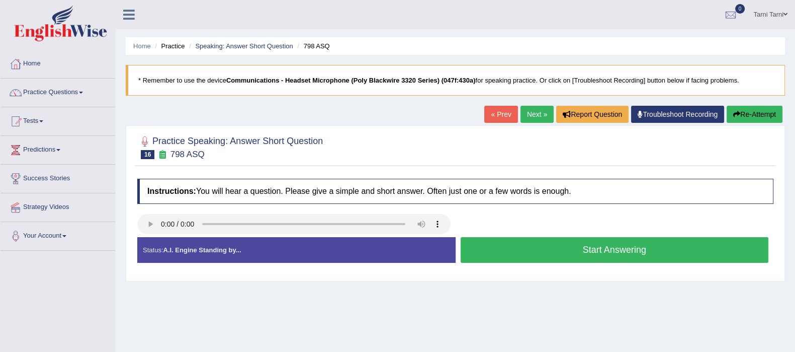
click at [513, 243] on button "Start Answering" at bounding box center [615, 250] width 308 height 26
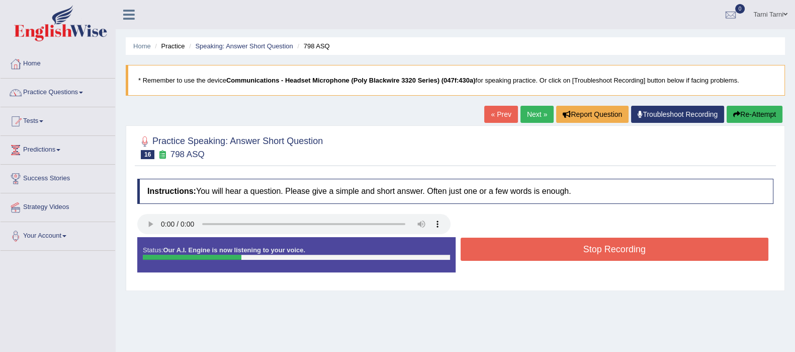
click at [513, 243] on button "Stop Recording" at bounding box center [615, 248] width 308 height 23
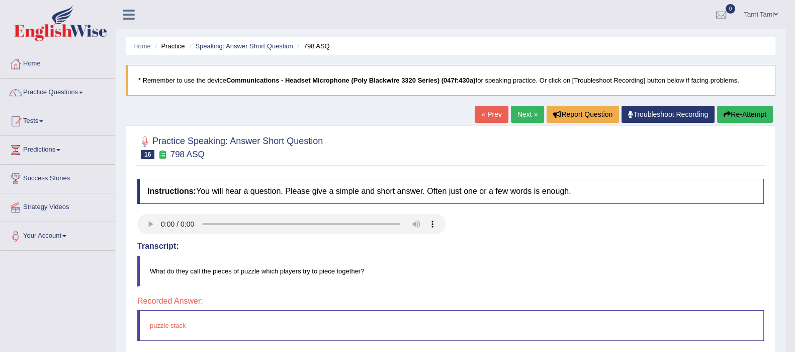
click at [521, 113] on link "Next »" at bounding box center [527, 114] width 33 height 17
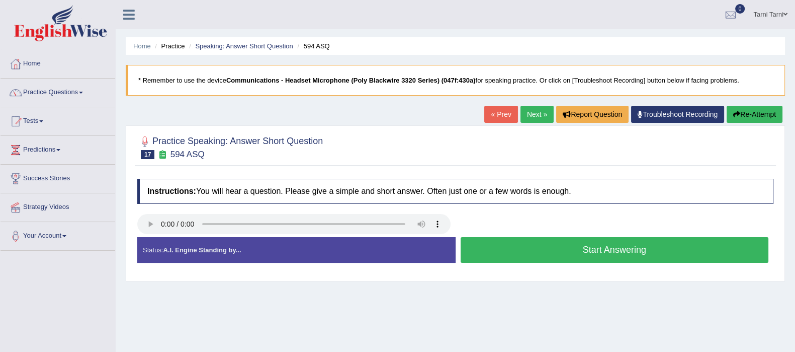
click at [341, 237] on div "Instructions: You will hear a question. Please give a simple and short answer. …" at bounding box center [455, 225] width 641 height 102
click at [508, 252] on button "Start Answering" at bounding box center [615, 250] width 308 height 26
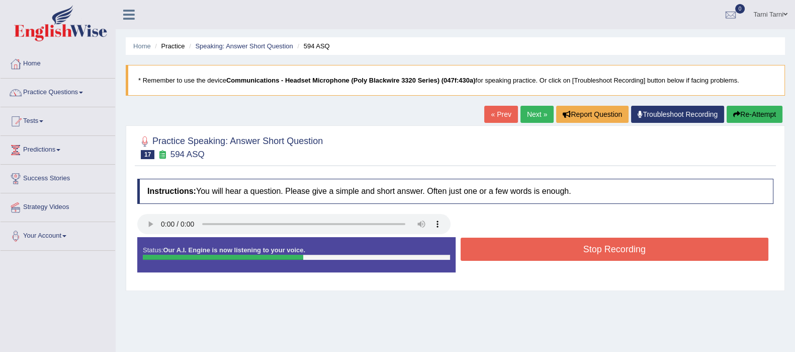
click at [526, 250] on button "Stop Recording" at bounding box center [615, 248] width 308 height 23
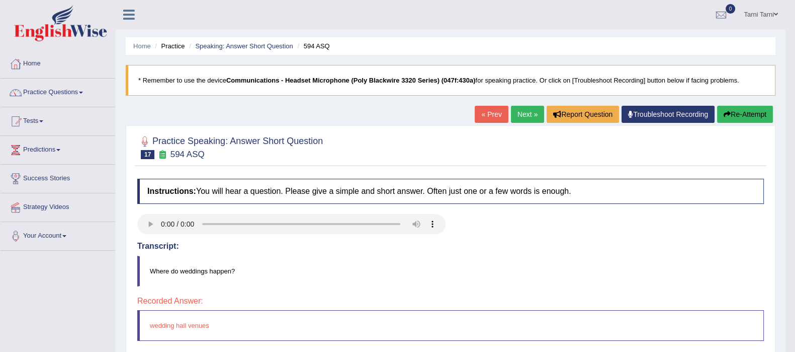
click at [527, 121] on link "Next »" at bounding box center [527, 114] width 33 height 17
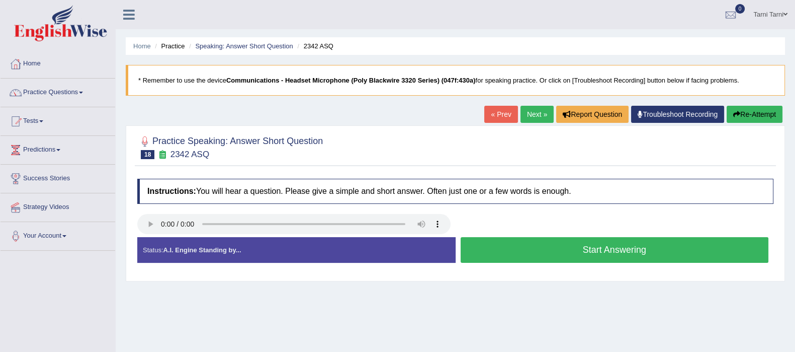
click at [591, 244] on button "Start Answering" at bounding box center [615, 250] width 308 height 26
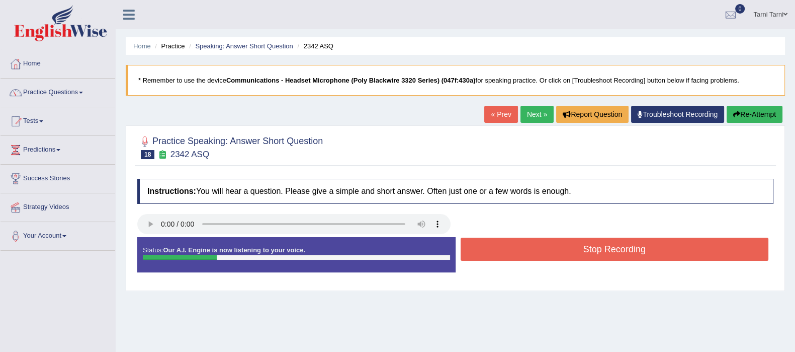
click at [591, 244] on button "Stop Recording" at bounding box center [615, 248] width 308 height 23
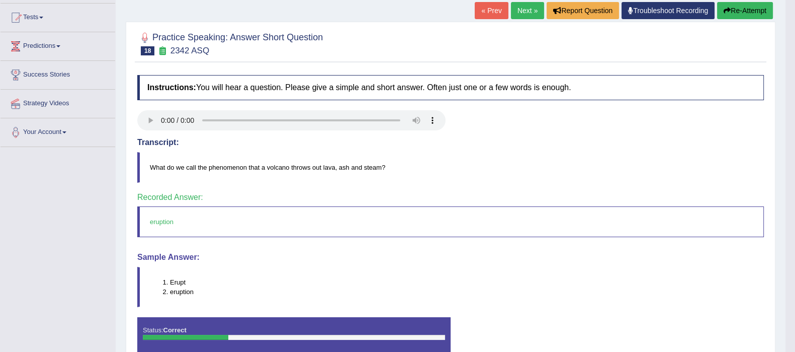
scroll to position [105, 0]
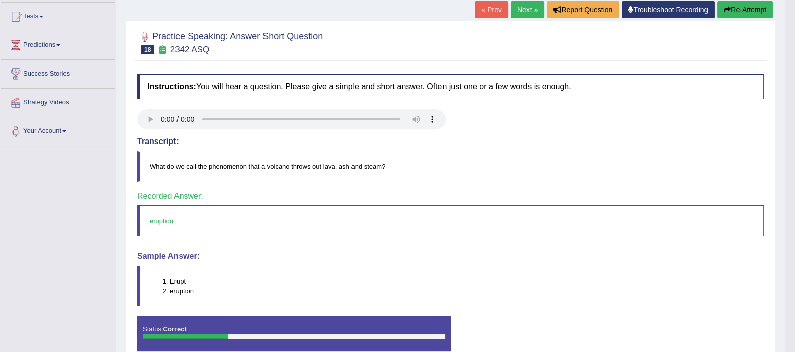
click at [523, 12] on link "Next »" at bounding box center [527, 9] width 33 height 17
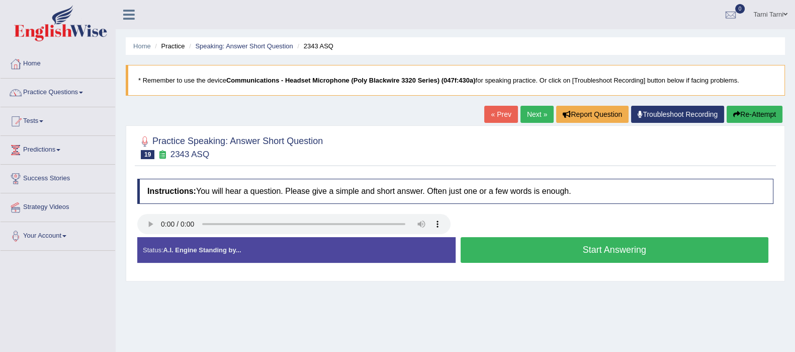
click at [495, 250] on button "Start Answering" at bounding box center [615, 250] width 308 height 26
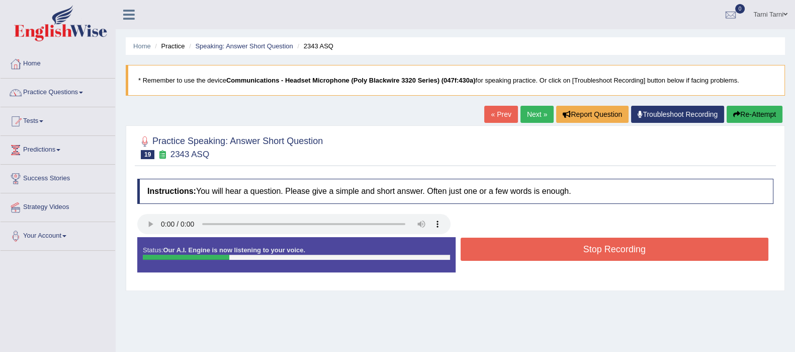
click at [495, 250] on button "Stop Recording" at bounding box center [615, 248] width 308 height 23
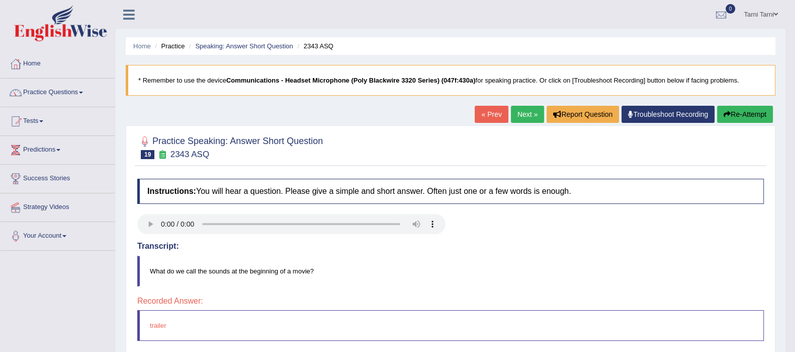
click at [526, 116] on link "Next »" at bounding box center [527, 114] width 33 height 17
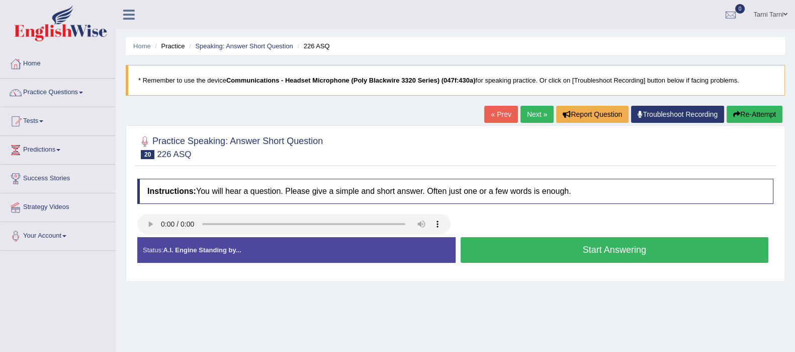
scroll to position [2, 0]
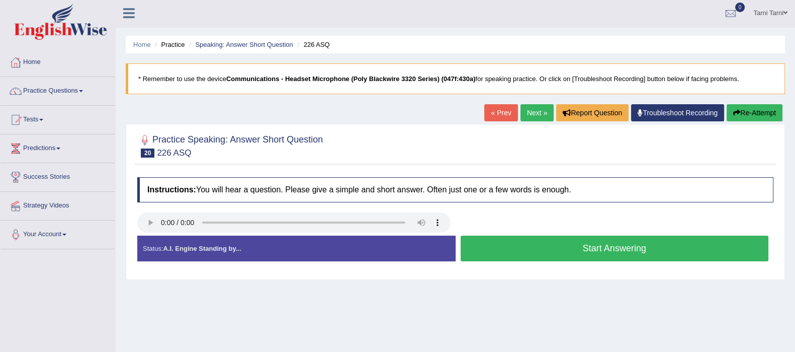
click at [5, 192] on li "Success Stories" at bounding box center [58, 177] width 115 height 29
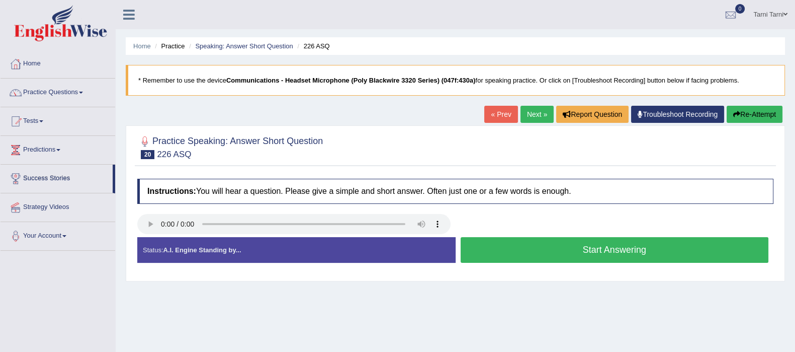
click at [128, 240] on div "Practice Speaking: Answer Short Question 20 226 ASQ Instructions: You will hear…" at bounding box center [456, 203] width 660 height 156
